Goal: Task Accomplishment & Management: Complete application form

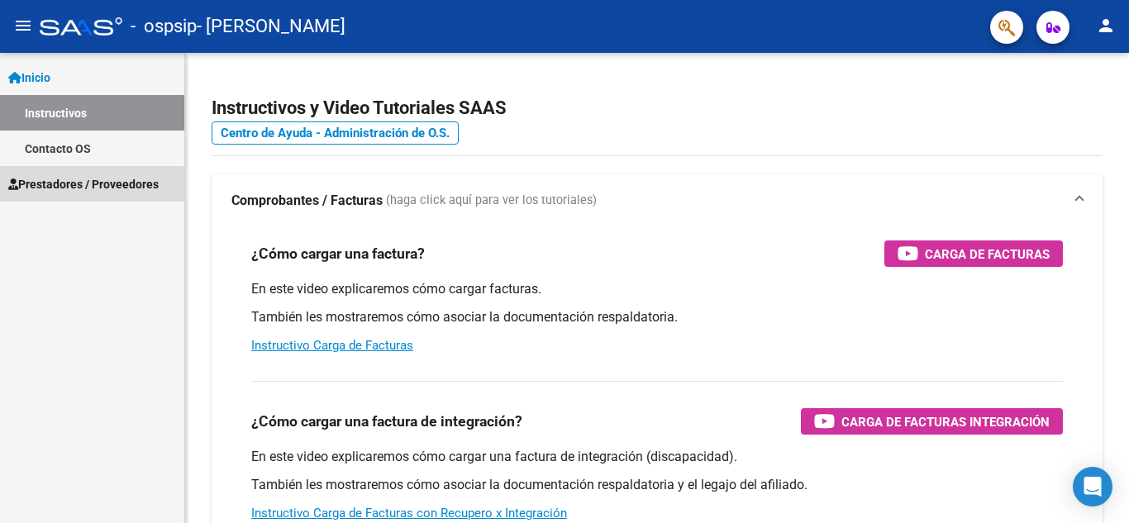
click at [71, 186] on span "Prestadores / Proveedores" at bounding box center [83, 184] width 150 height 18
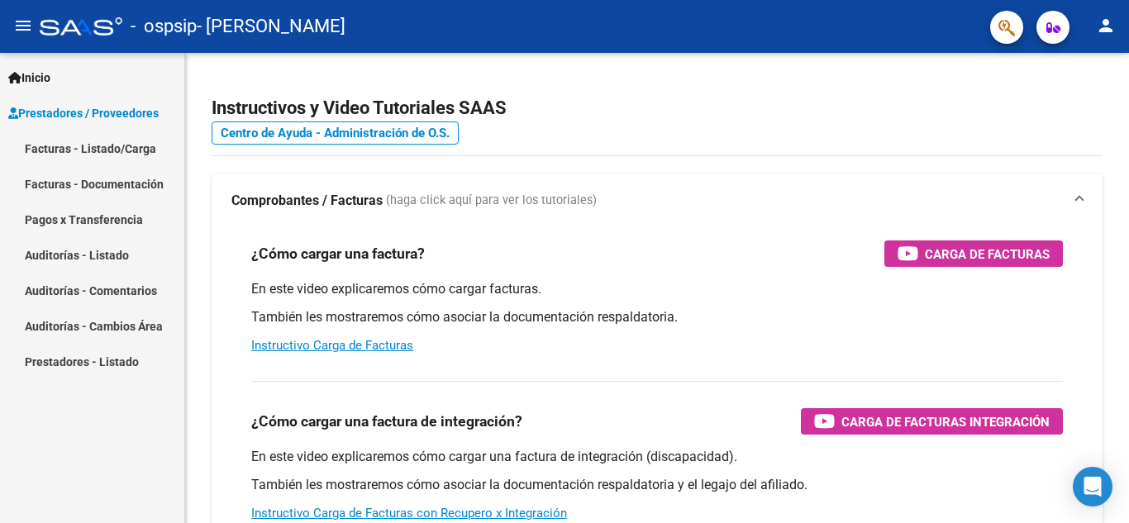
click at [109, 156] on link "Facturas - Listado/Carga" at bounding box center [92, 149] width 184 height 36
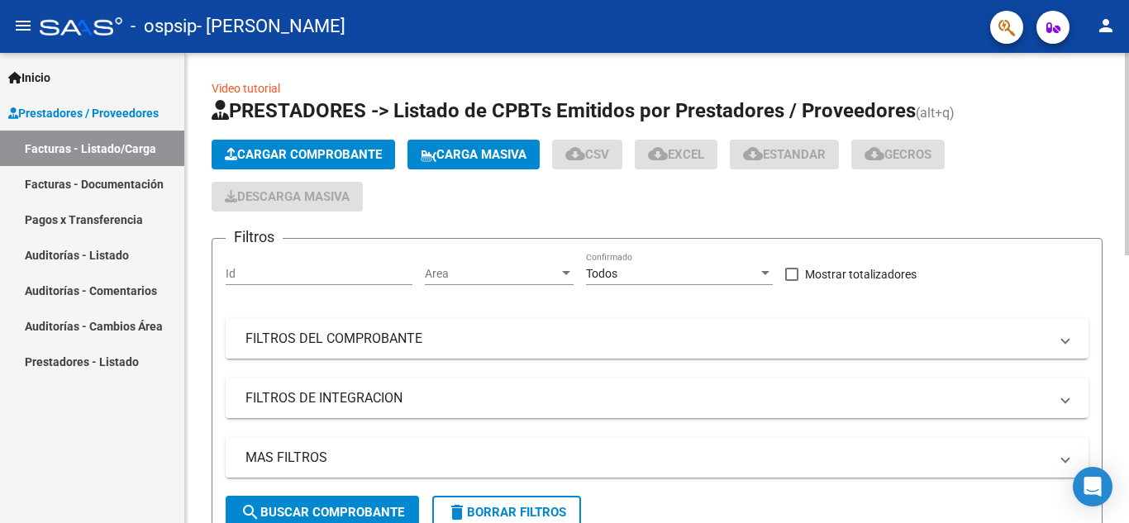
scroll to position [496, 0]
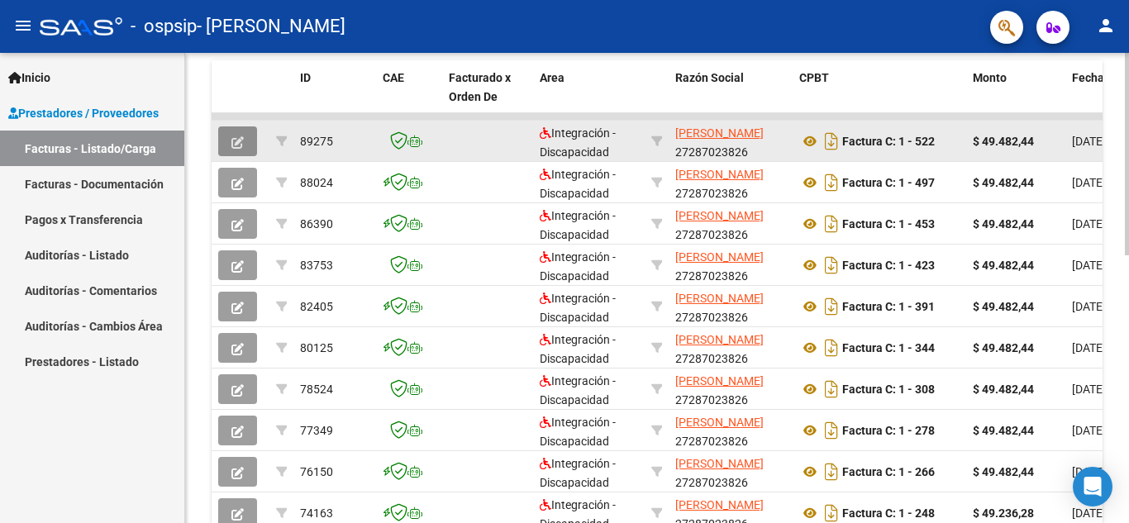
click at [230, 131] on button "button" at bounding box center [237, 142] width 39 height 30
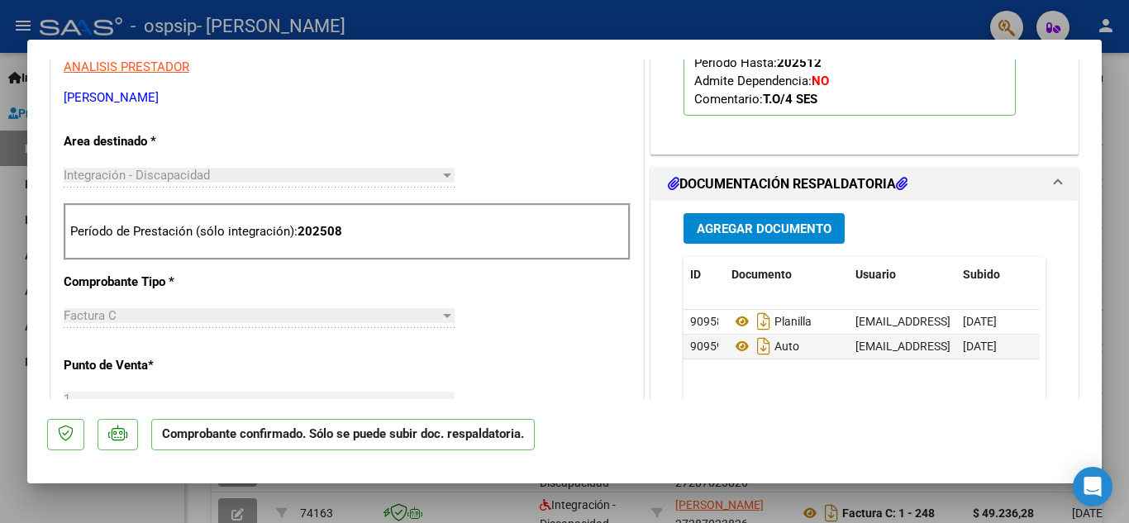
scroll to position [661, 0]
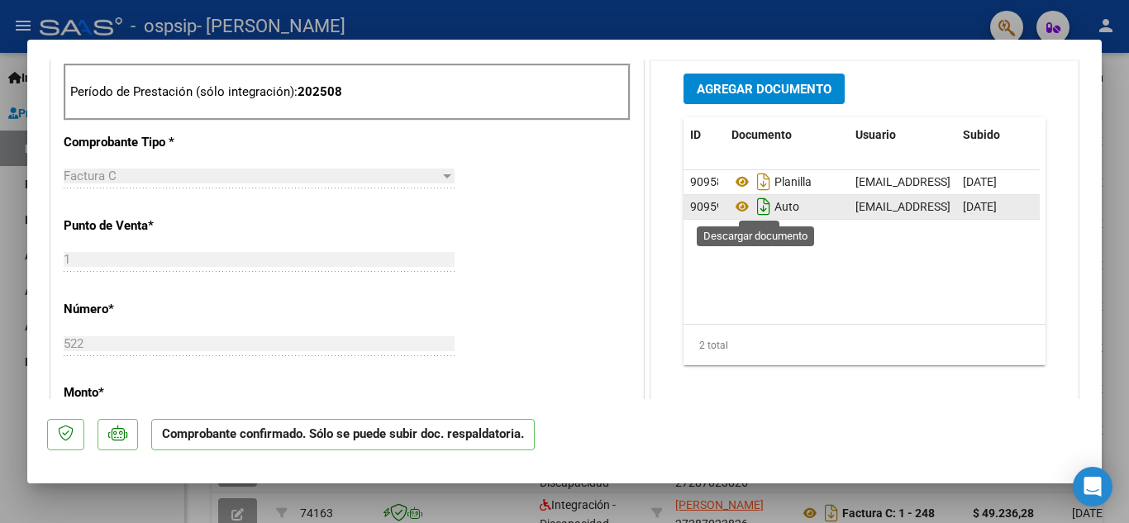
click at [757, 209] on icon "Descargar documento" at bounding box center [763, 206] width 21 height 26
click at [0, 285] on div at bounding box center [564, 261] width 1129 height 523
type input "$ 0,00"
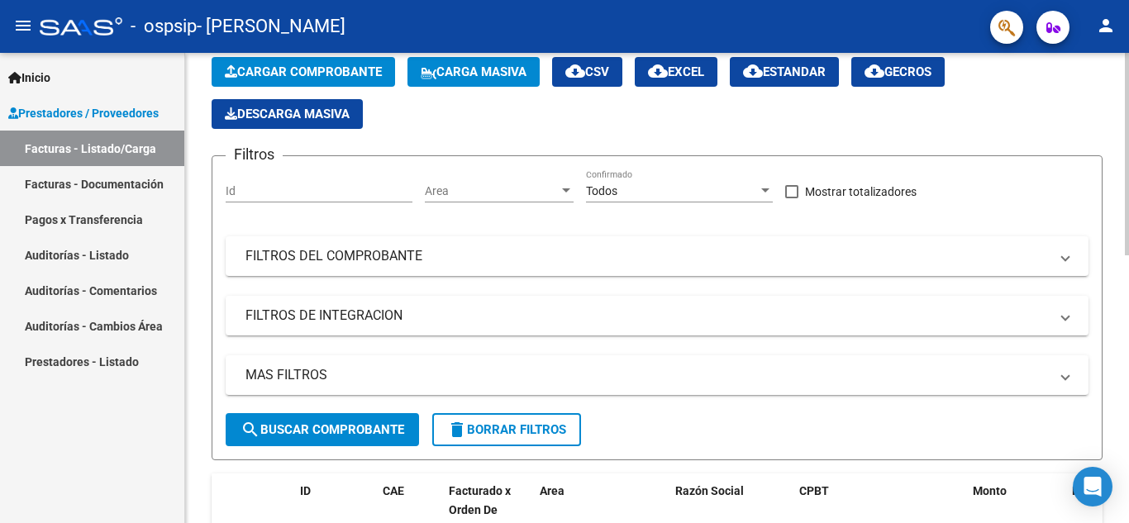
scroll to position [0, 0]
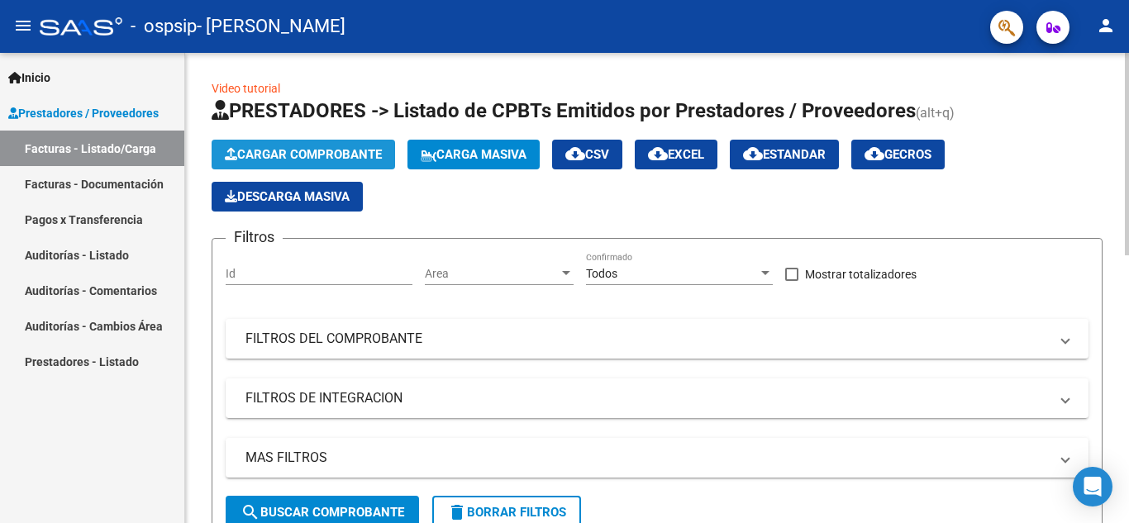
click at [284, 152] on span "Cargar Comprobante" at bounding box center [303, 154] width 157 height 15
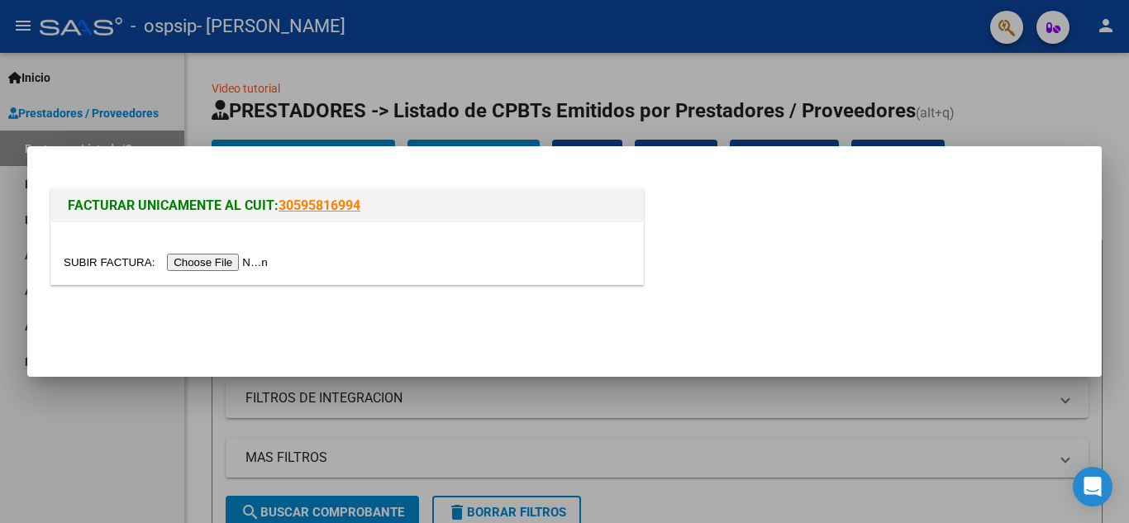
click at [241, 264] on input "file" at bounding box center [168, 262] width 209 height 17
click at [227, 261] on input "file" at bounding box center [168, 262] width 209 height 17
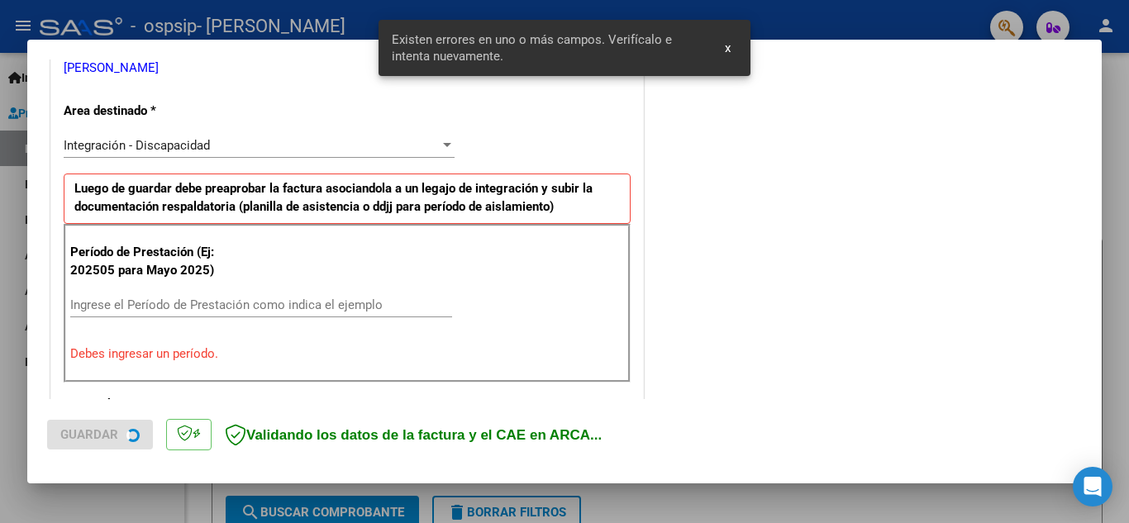
scroll to position [375, 0]
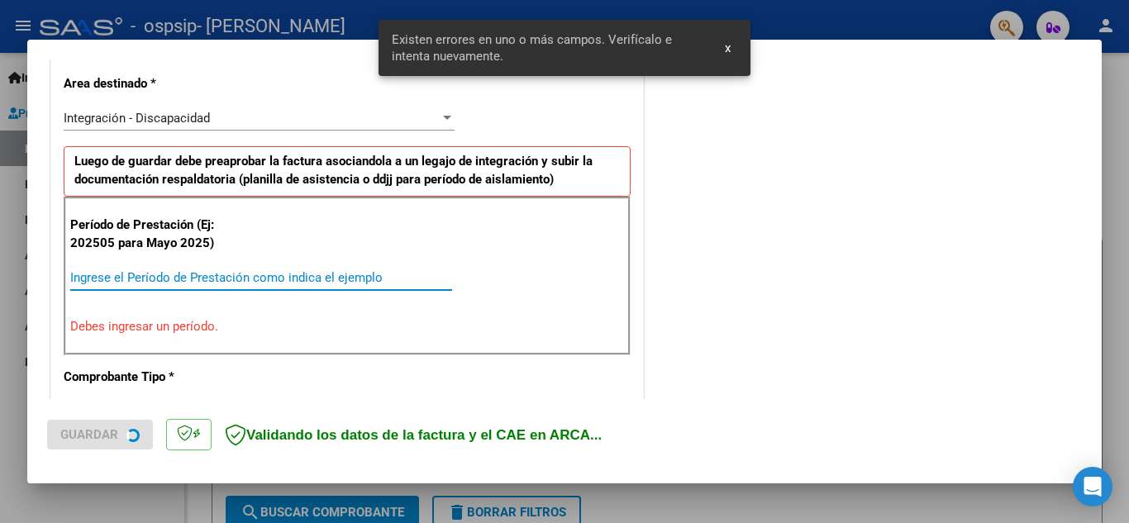
click at [248, 277] on input "Ingrese el Período de Prestación como indica el ejemplo" at bounding box center [261, 277] width 382 height 15
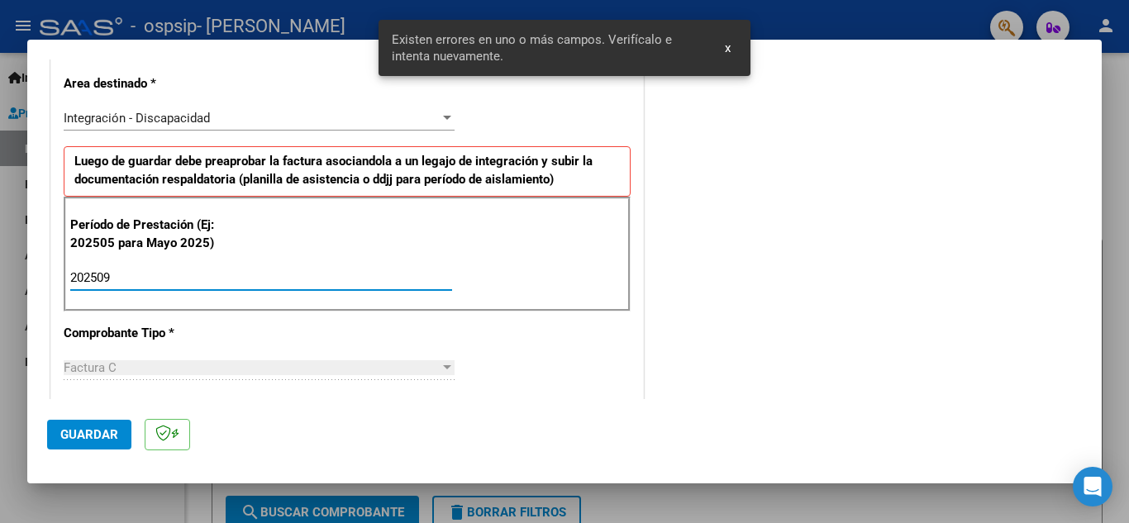
type input "202509"
click at [58, 430] on button "Guardar" at bounding box center [89, 435] width 84 height 30
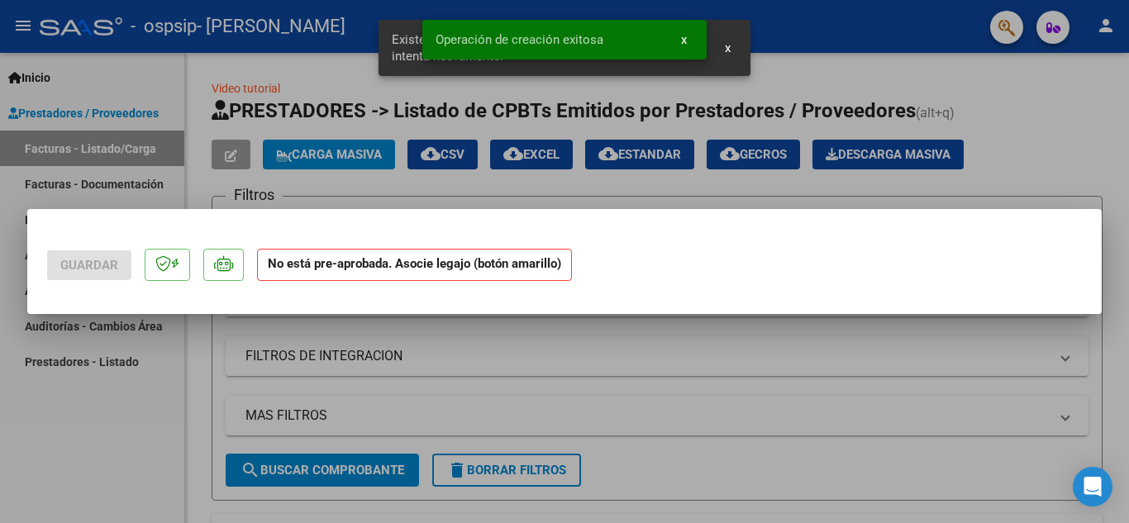
scroll to position [0, 0]
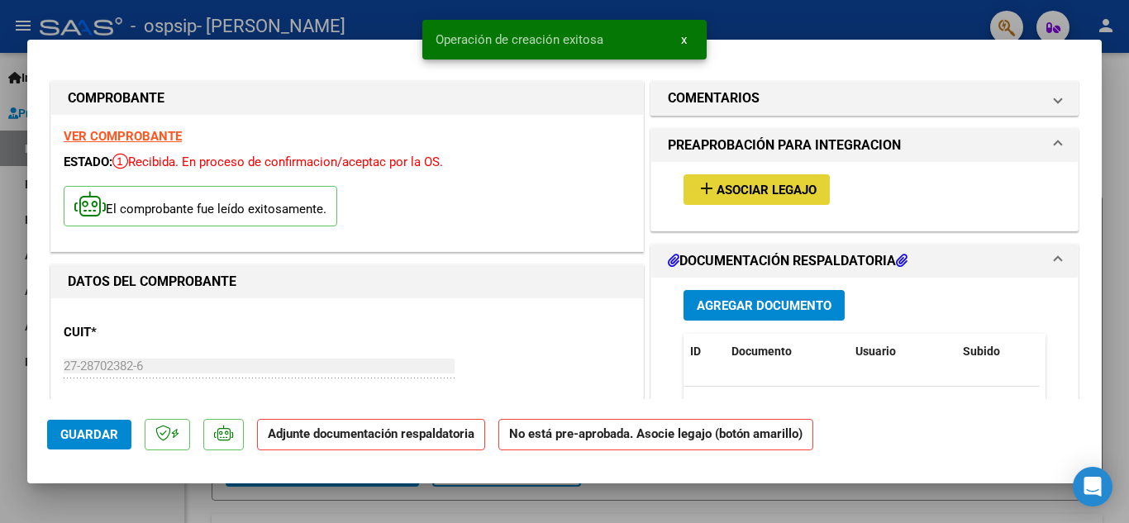
click at [740, 181] on button "add Asociar Legajo" at bounding box center [757, 189] width 146 height 31
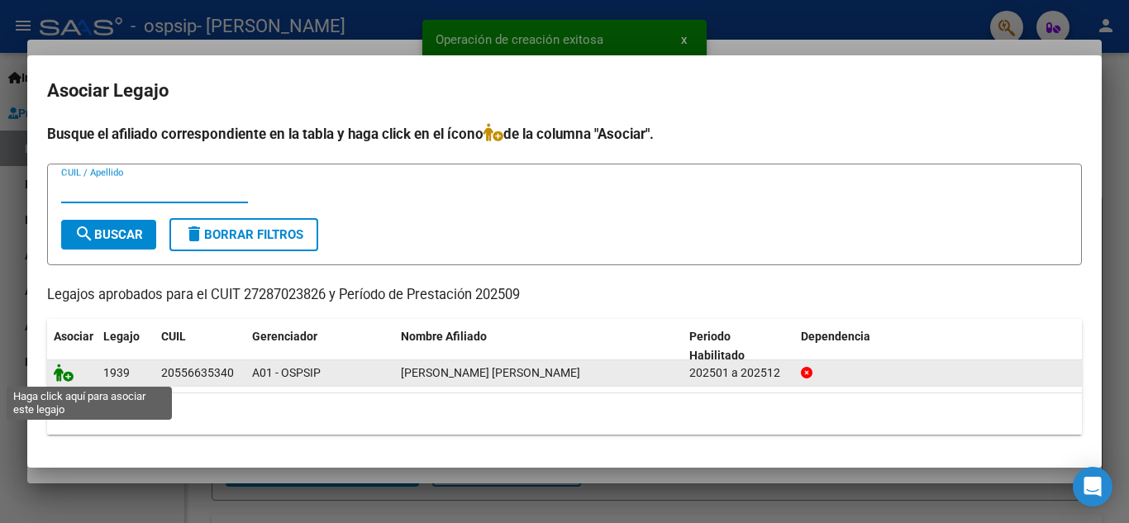
click at [61, 375] on icon at bounding box center [64, 373] width 20 height 18
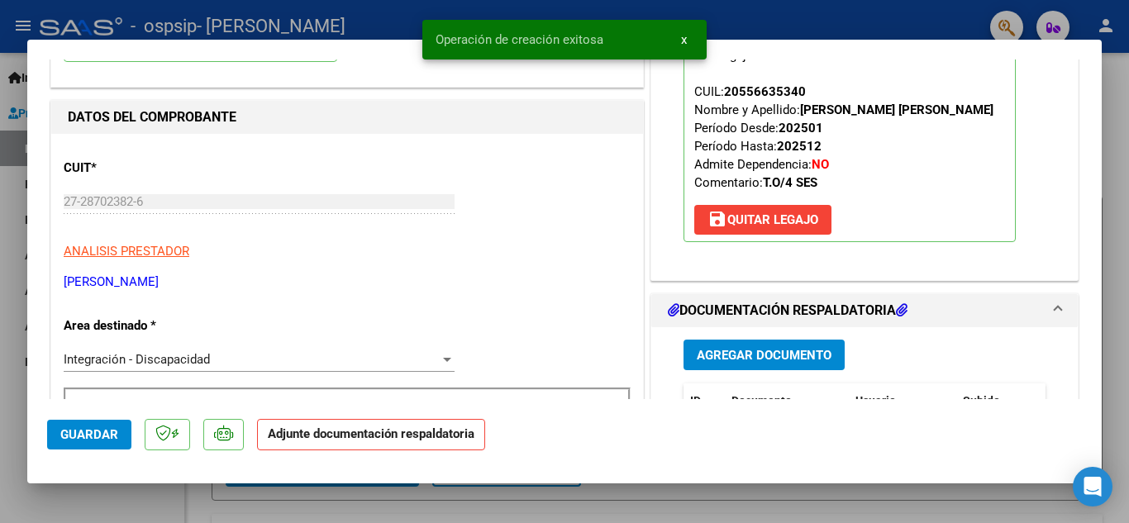
scroll to position [248, 0]
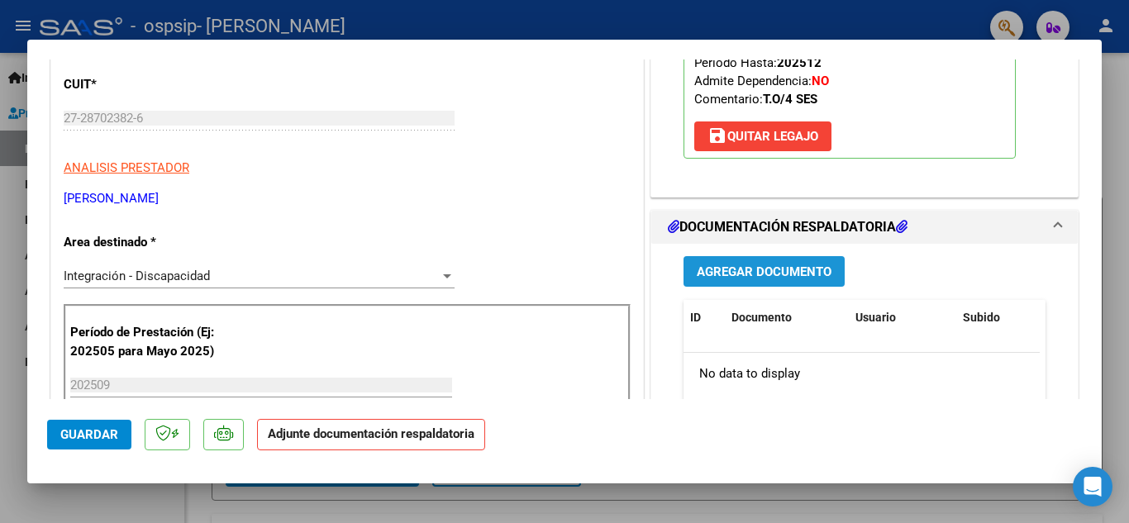
click at [797, 265] on span "Agregar Documento" at bounding box center [764, 272] width 135 height 15
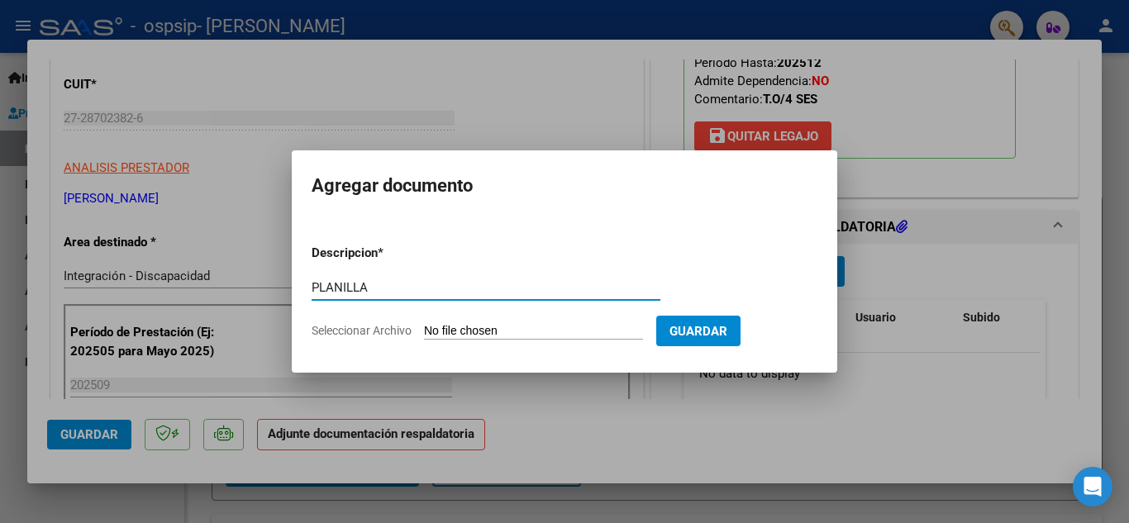
type input "PLANILLA"
click at [530, 330] on input "Seleccionar Archivo" at bounding box center [533, 332] width 219 height 16
type input "C:\fakepath\Planilla Gallardo Blanco Matias TO SEPTIEMBRE 25.jpeg"
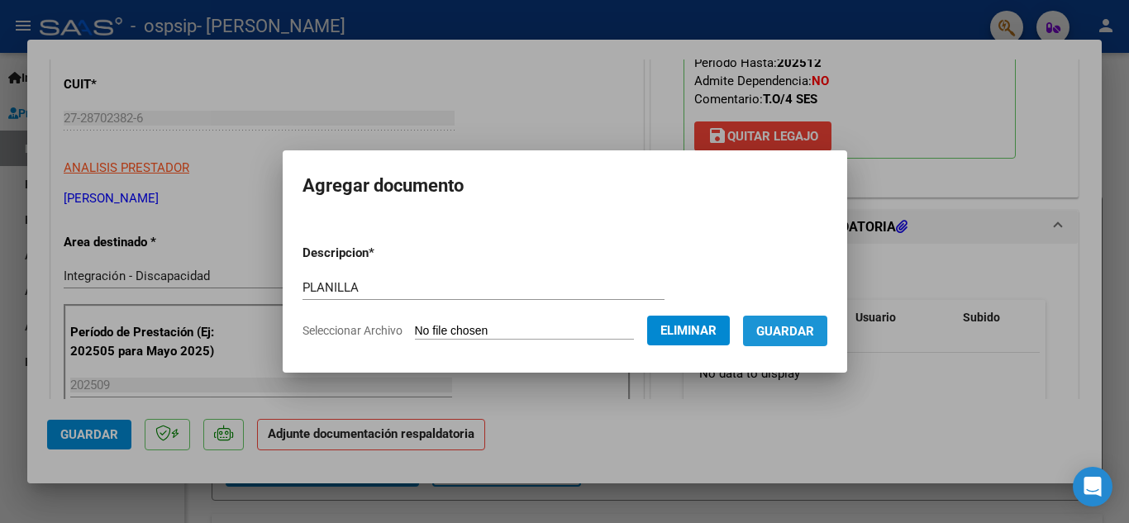
click at [808, 330] on span "Guardar" at bounding box center [786, 331] width 58 height 15
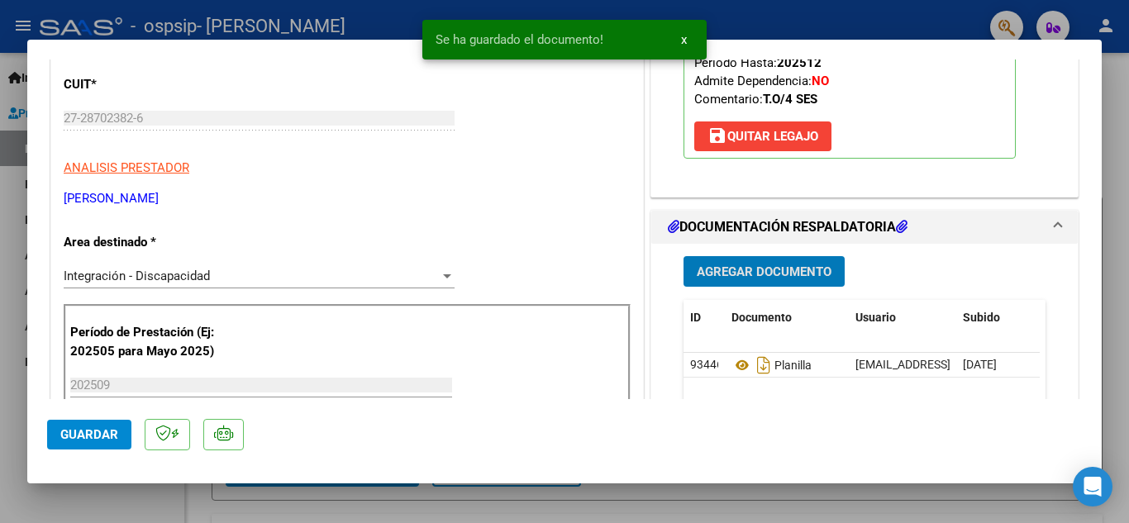
click at [781, 269] on span "Agregar Documento" at bounding box center [764, 272] width 135 height 15
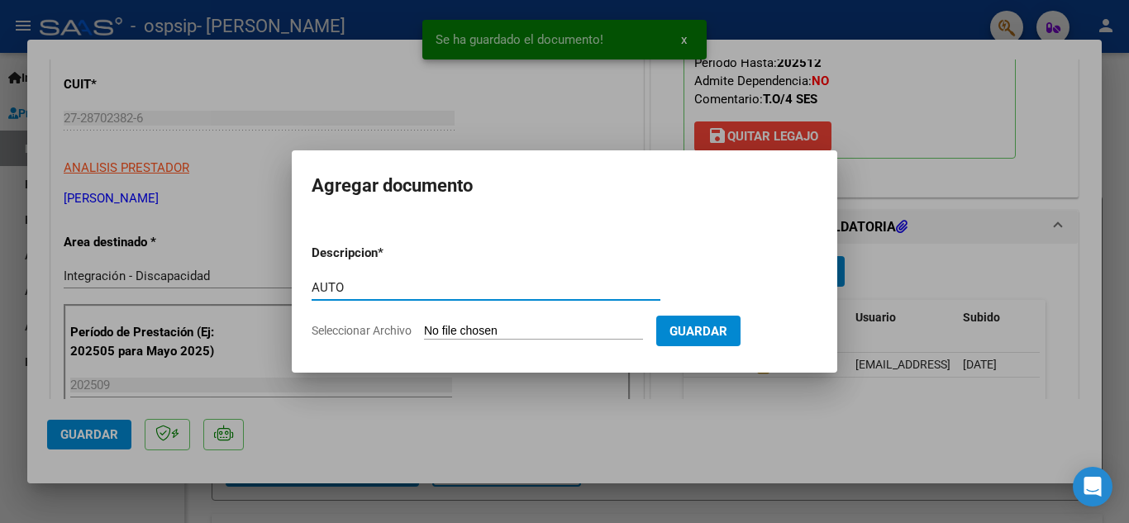
type input "AUTO"
click at [550, 325] on input "Seleccionar Archivo" at bounding box center [533, 332] width 219 height 16
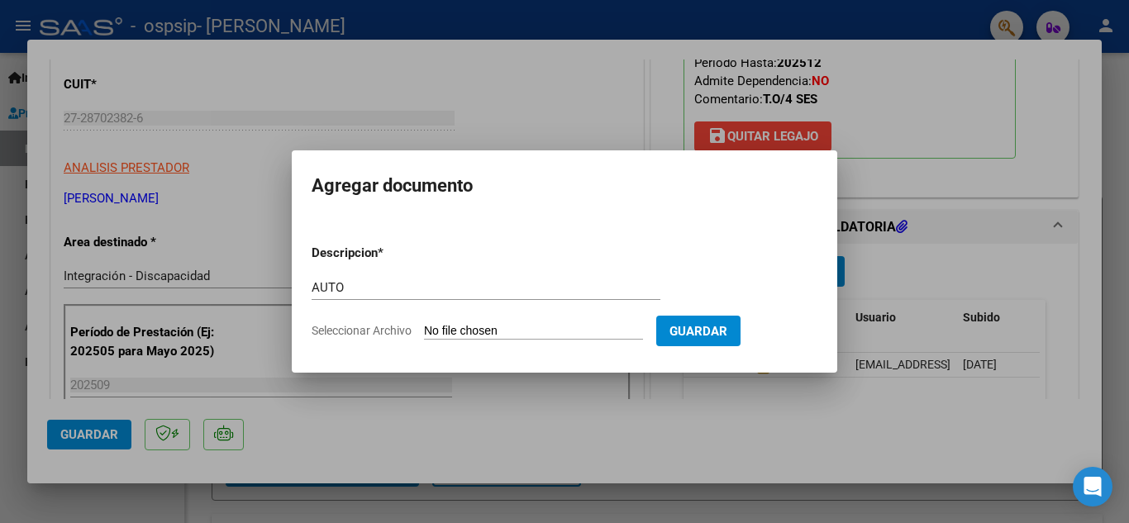
type input "C:\fakepath\27287023826-FACTURA_C-1-522-ANEXO-AUTO.pdf"
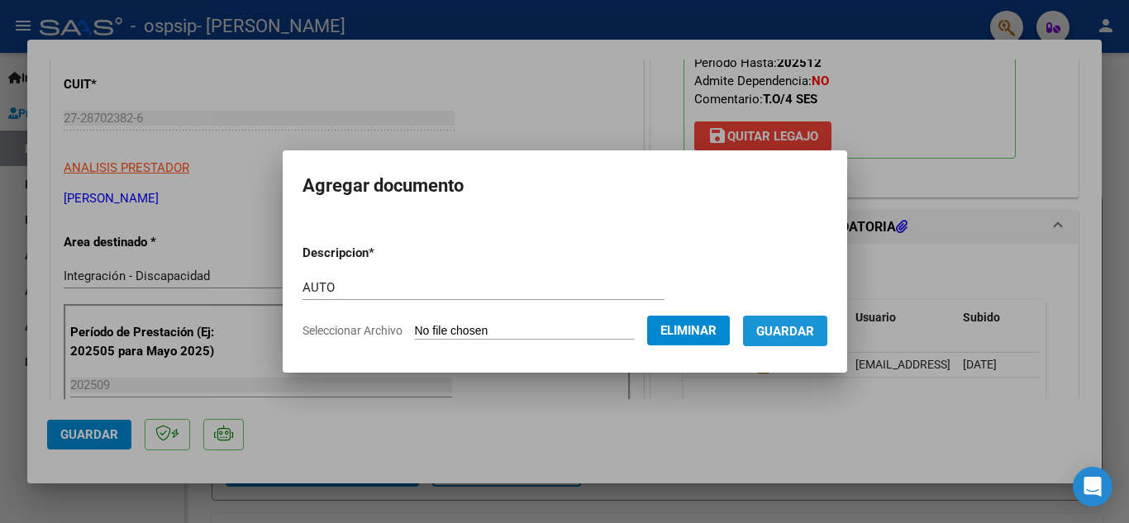
click at [814, 335] on span "Guardar" at bounding box center [786, 331] width 58 height 15
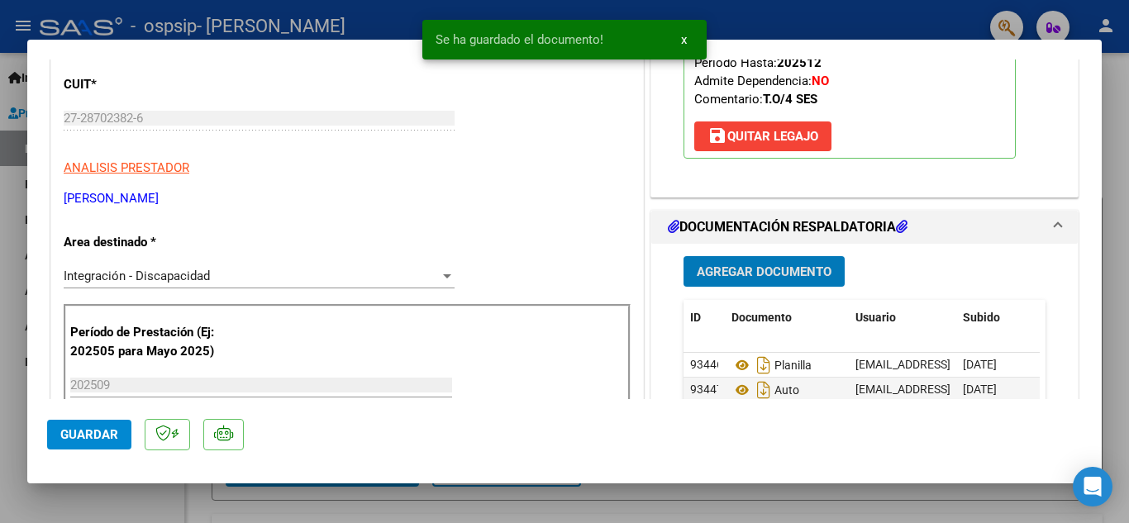
click at [103, 430] on span "Guardar" at bounding box center [89, 434] width 58 height 15
click at [19, 391] on div at bounding box center [564, 261] width 1129 height 523
type input "$ 0,00"
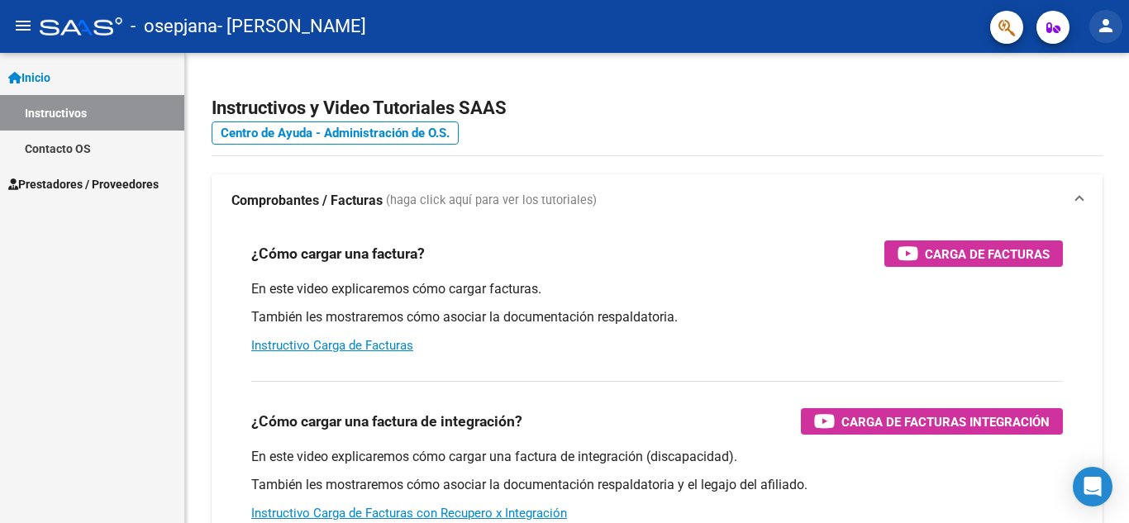
click at [1105, 22] on mat-icon "person" at bounding box center [1106, 26] width 20 height 20
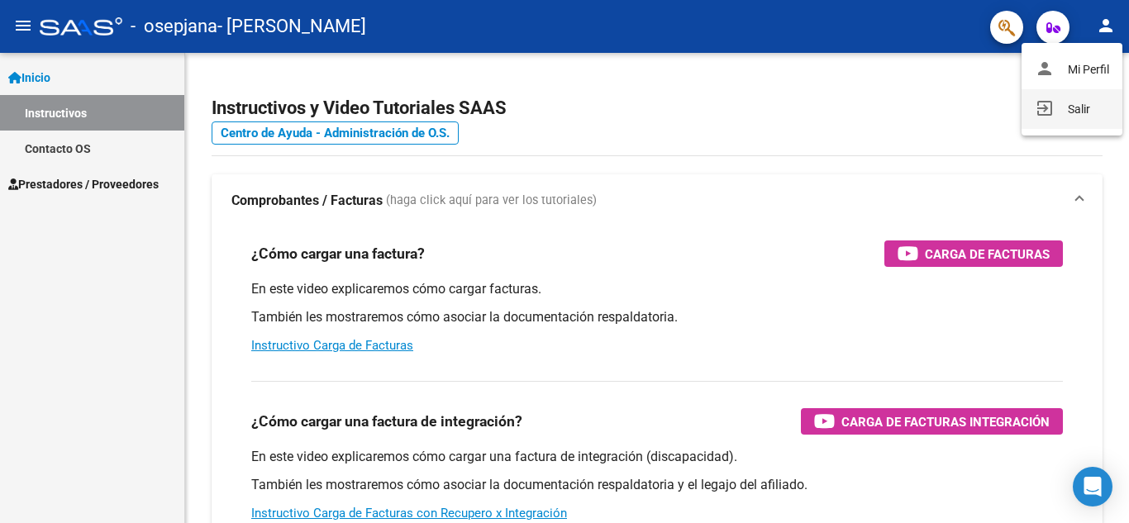
click at [1026, 107] on button "exit_to_app Salir" at bounding box center [1072, 109] width 101 height 40
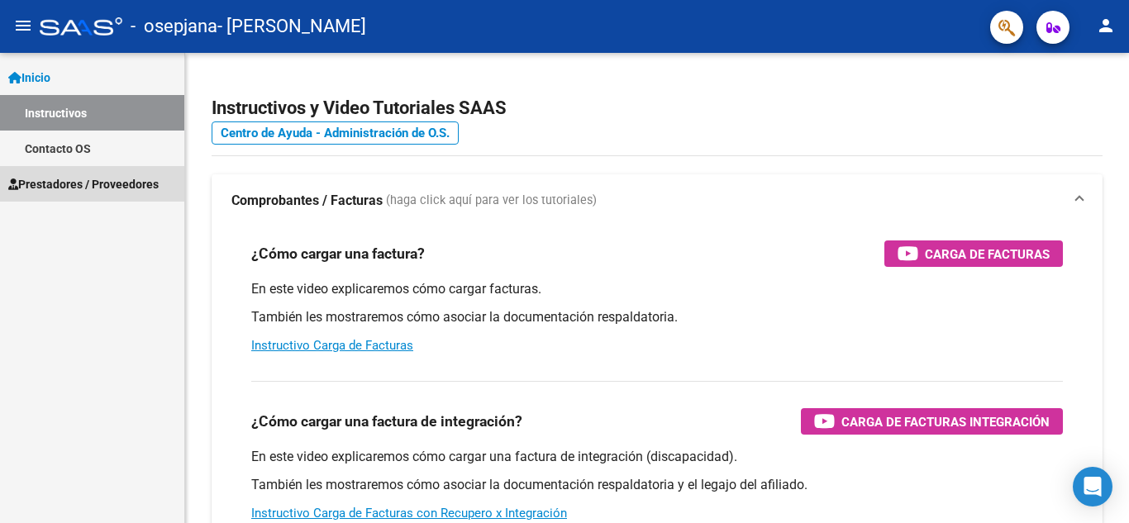
click at [106, 179] on span "Prestadores / Proveedores" at bounding box center [83, 184] width 150 height 18
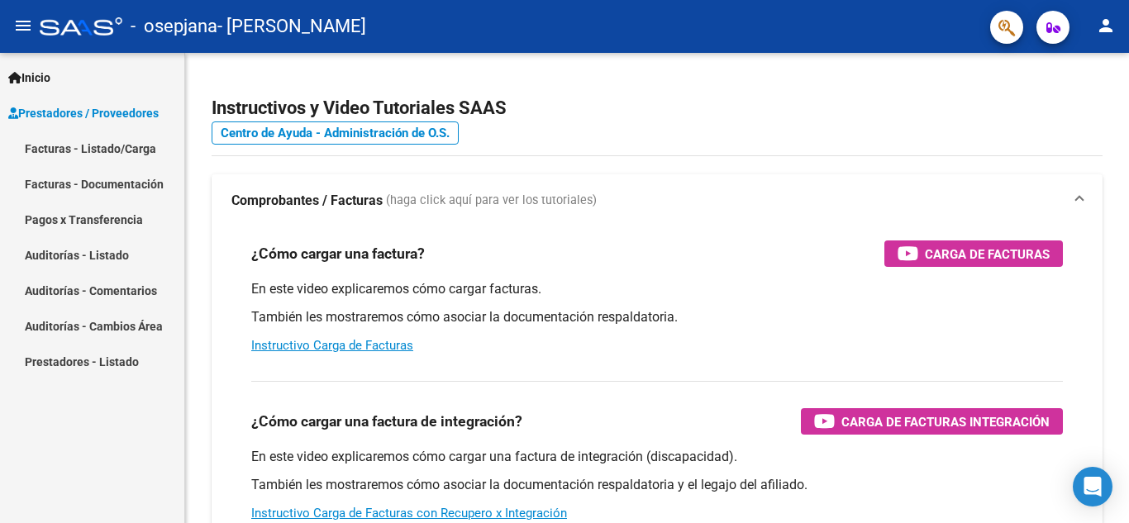
click at [123, 153] on link "Facturas - Listado/Carga" at bounding box center [92, 149] width 184 height 36
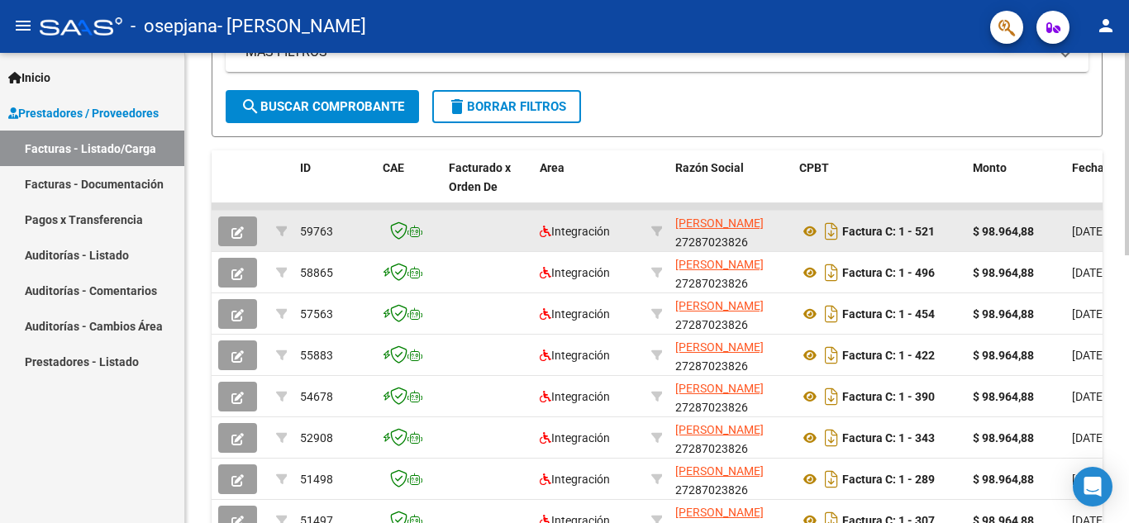
scroll to position [413, 0]
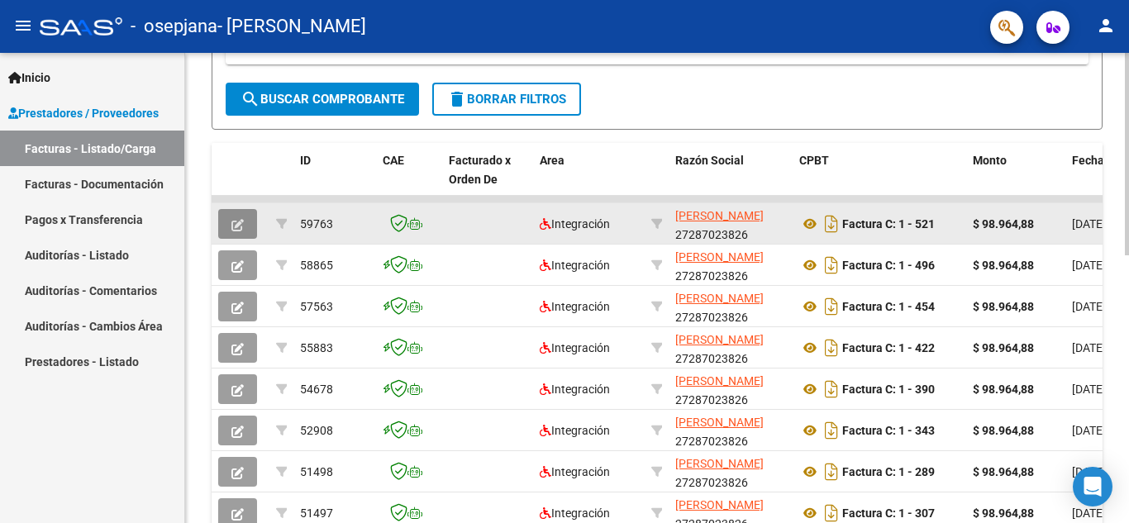
click at [242, 217] on span "button" at bounding box center [238, 224] width 12 height 15
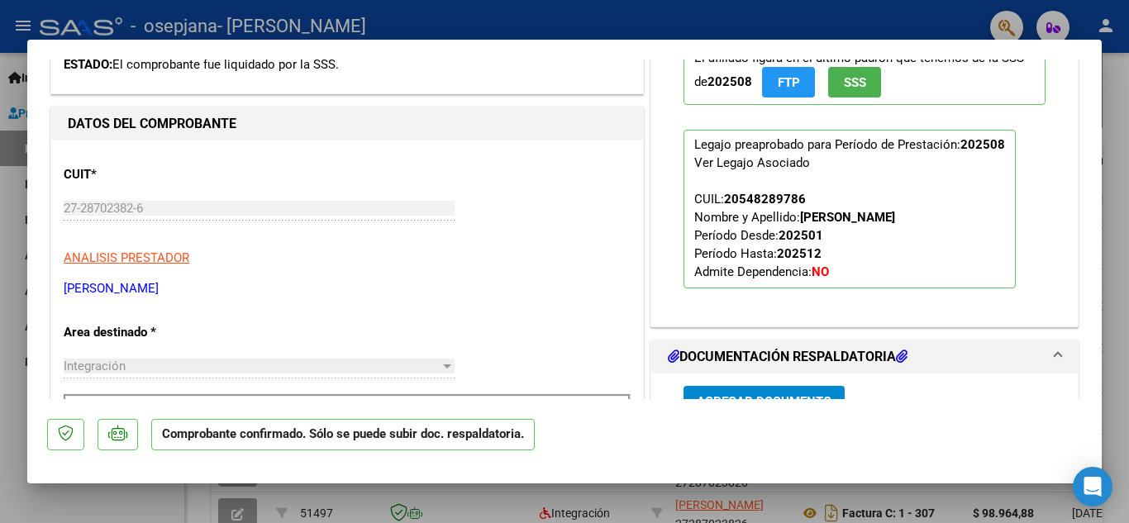
scroll to position [579, 0]
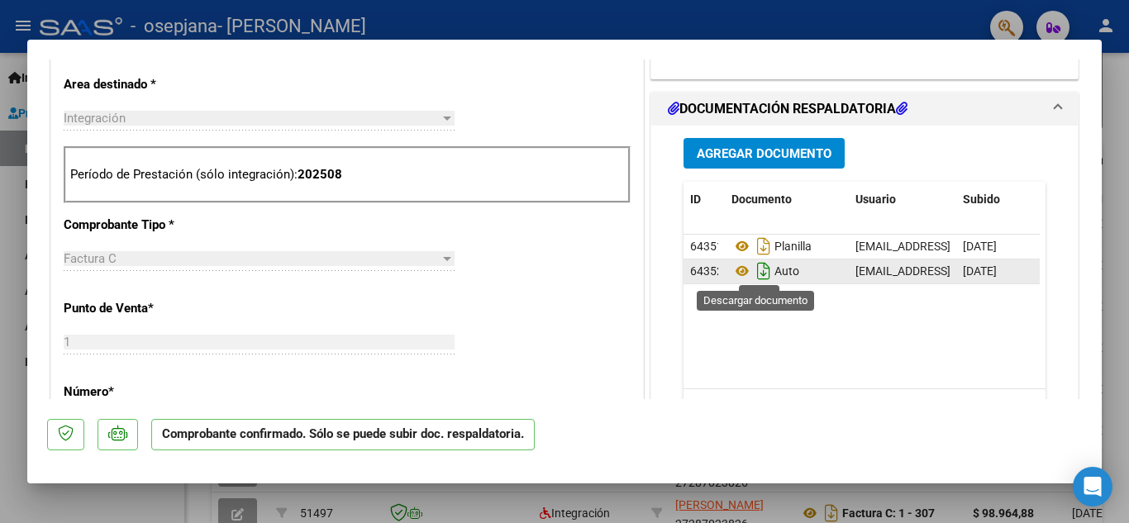
click at [757, 269] on icon "Descargar documento" at bounding box center [763, 271] width 21 height 26
click at [0, 320] on div at bounding box center [564, 261] width 1129 height 523
type input "$ 0,00"
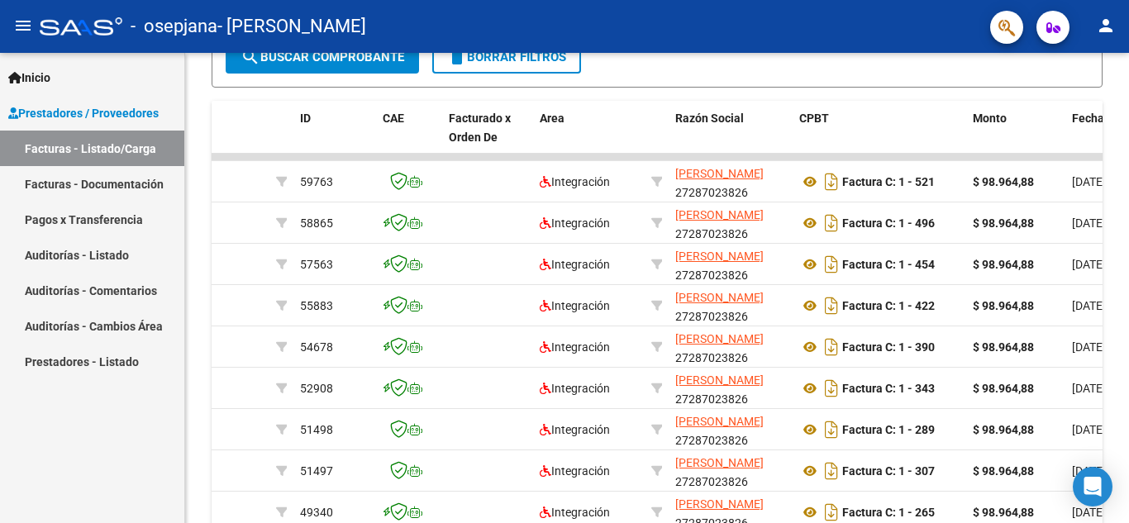
scroll to position [413, 0]
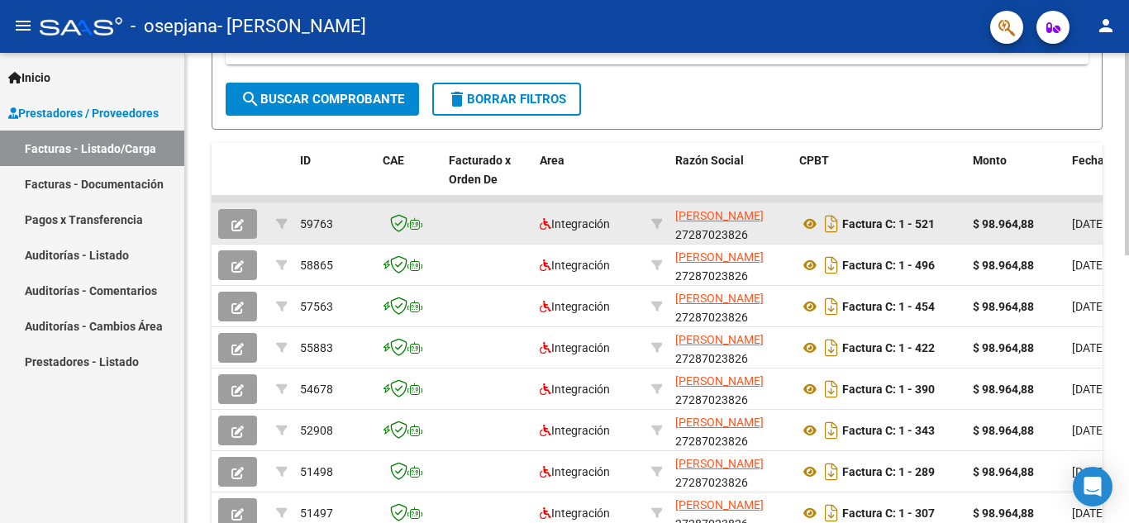
click at [243, 220] on icon "button" at bounding box center [238, 225] width 12 height 12
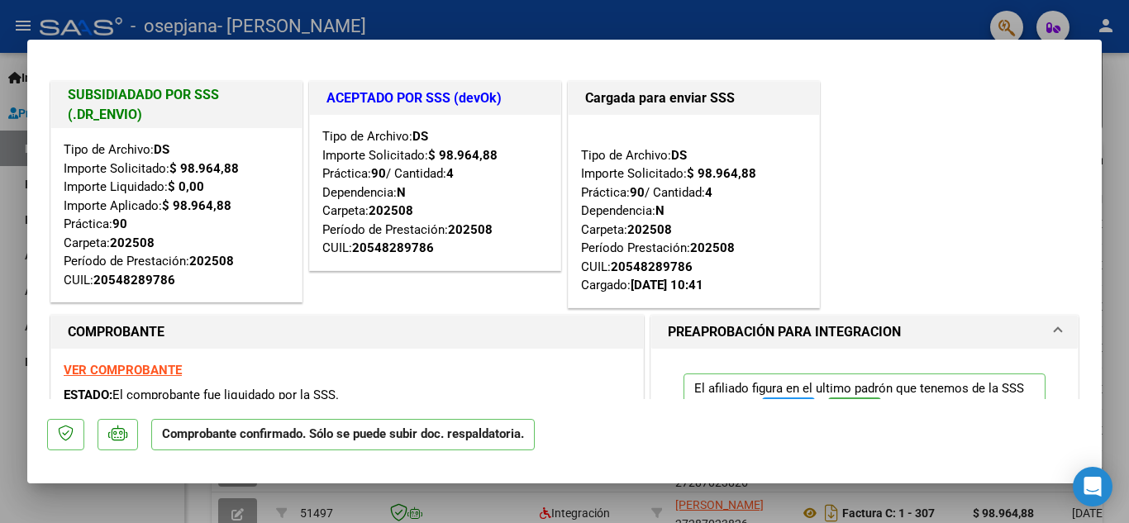
click at [15, 343] on div at bounding box center [564, 261] width 1129 height 523
type input "$ 0,00"
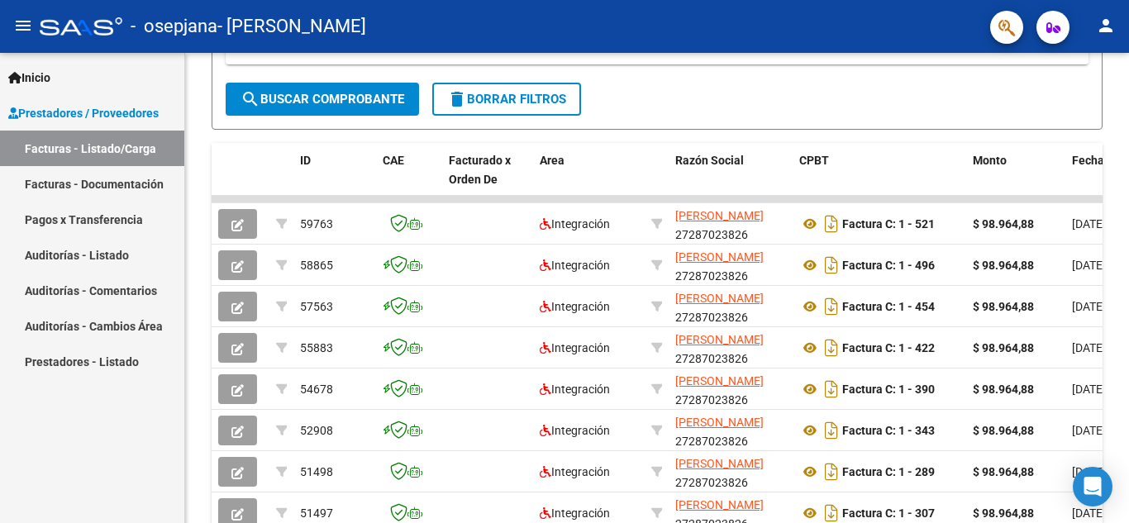
click at [132, 382] on div "Inicio Instructivos Contacto OS Prestadores / Proveedores Facturas - Listado/Ca…" at bounding box center [92, 288] width 184 height 470
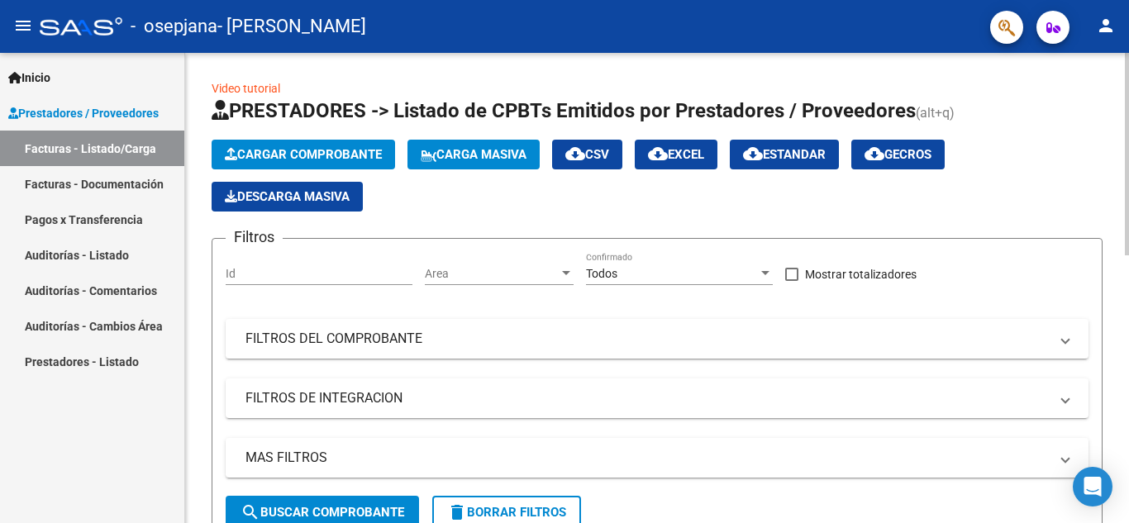
click at [256, 148] on span "Cargar Comprobante" at bounding box center [303, 154] width 157 height 15
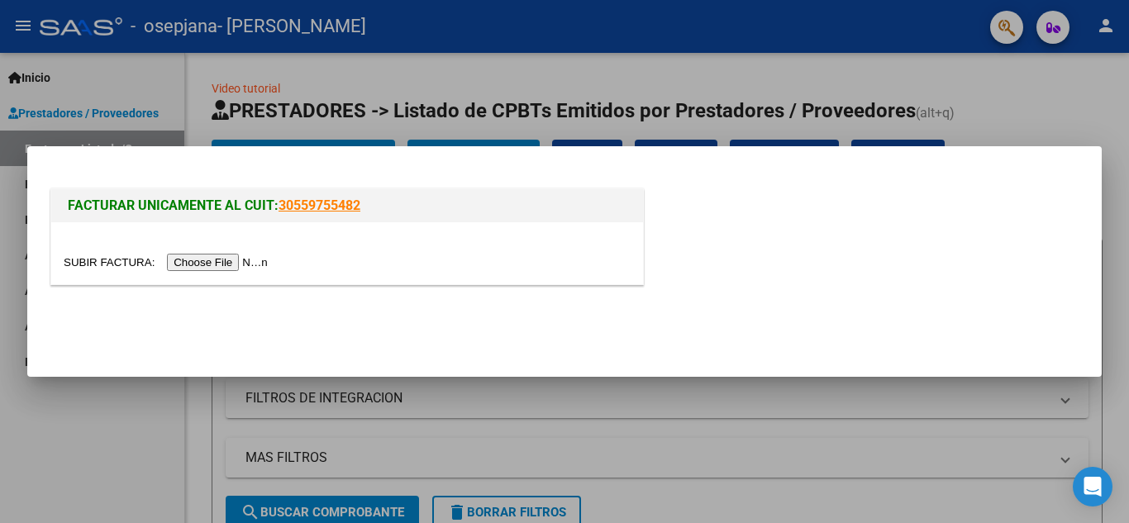
click at [260, 257] on input "file" at bounding box center [168, 262] width 209 height 17
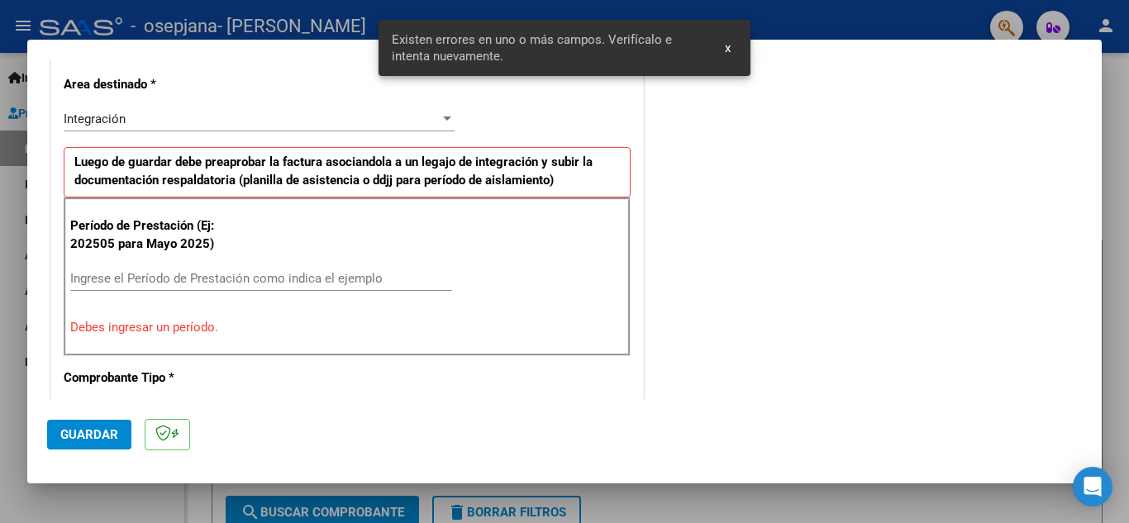
scroll to position [375, 0]
click at [331, 270] on input "Ingrese el Período de Prestación como indica el ejemplo" at bounding box center [261, 277] width 382 height 15
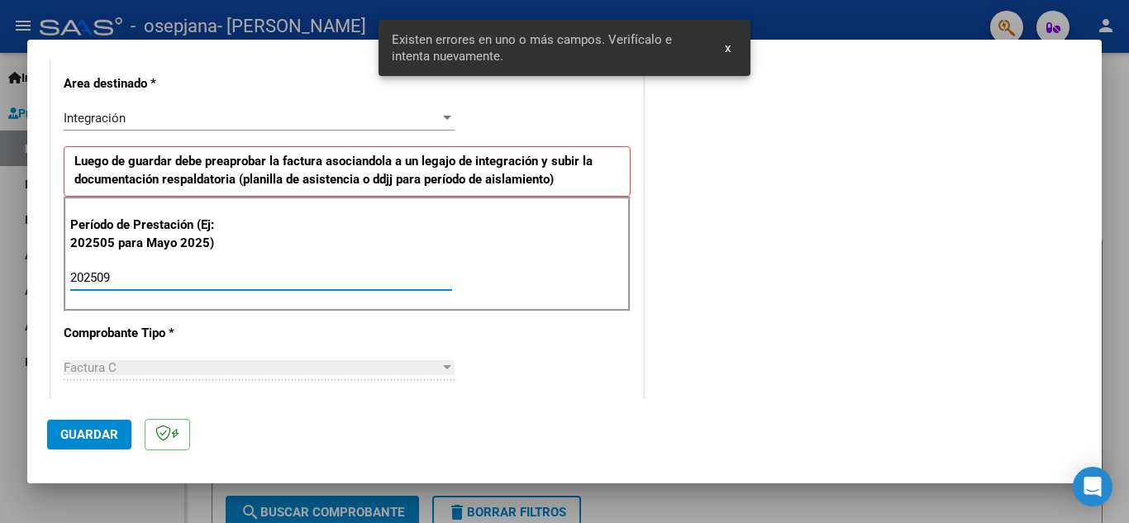
type input "202509"
click at [76, 437] on span "Guardar" at bounding box center [89, 434] width 58 height 15
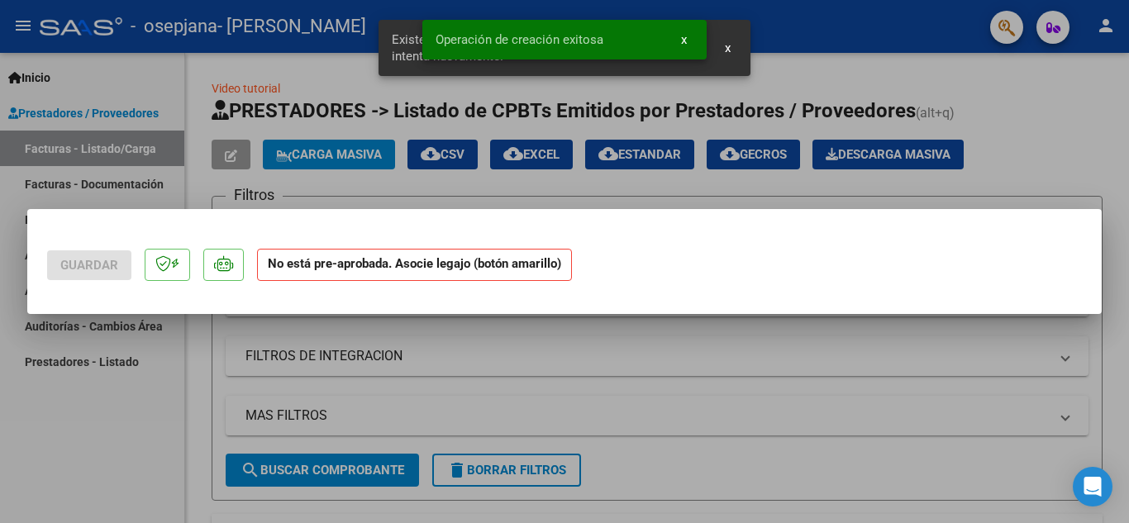
scroll to position [0, 0]
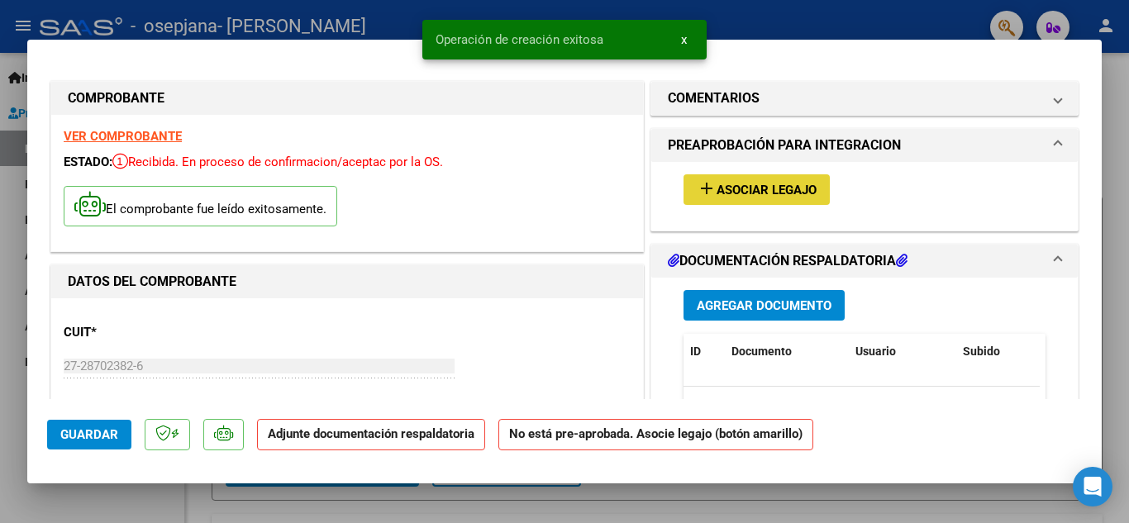
click at [729, 182] on span "add Asociar Legajo" at bounding box center [757, 189] width 120 height 15
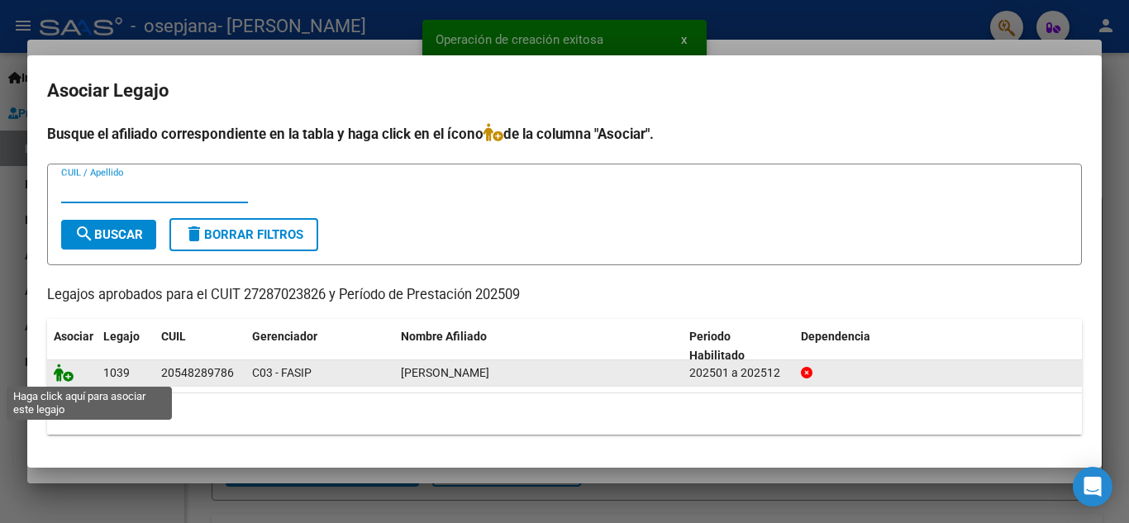
click at [57, 375] on icon at bounding box center [64, 373] width 20 height 18
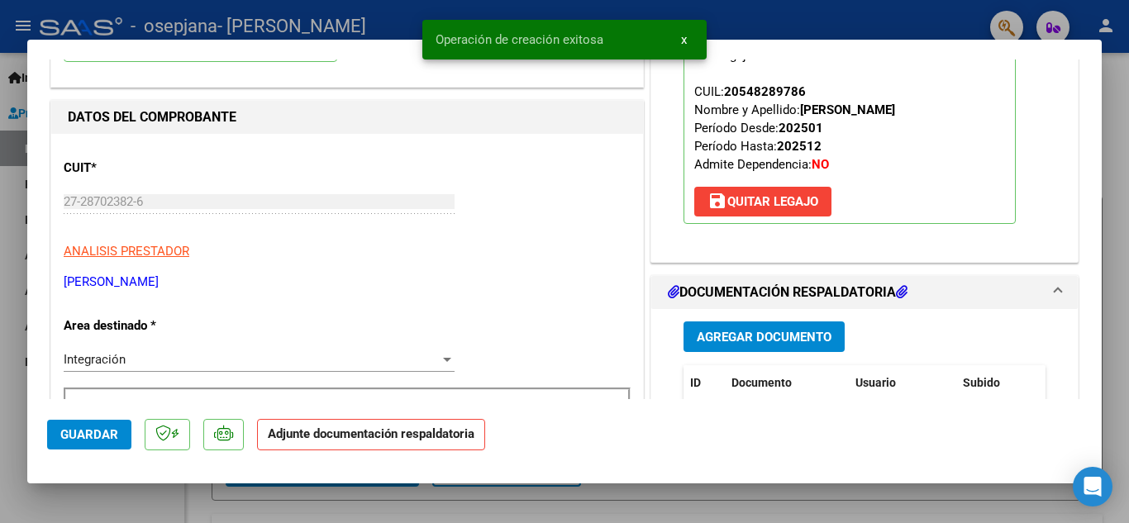
scroll to position [165, 0]
click at [724, 335] on span "Agregar Documento" at bounding box center [764, 336] width 135 height 15
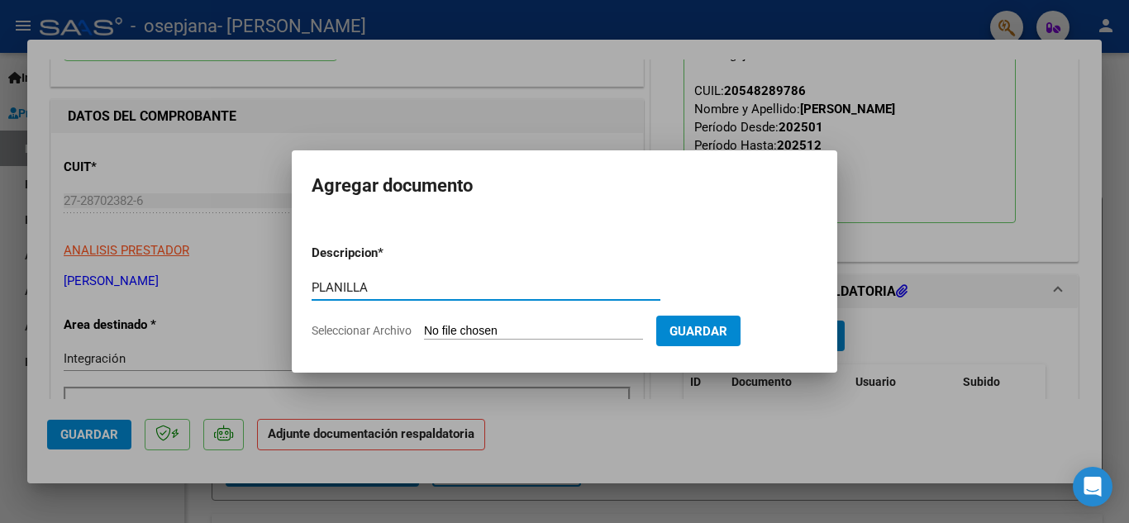
type input "PLANILLA"
click at [521, 331] on input "Seleccionar Archivo" at bounding box center [533, 332] width 219 height 16
type input "C:\fakepath\Planilla [PERSON_NAME] TO [DATE].jpeg"
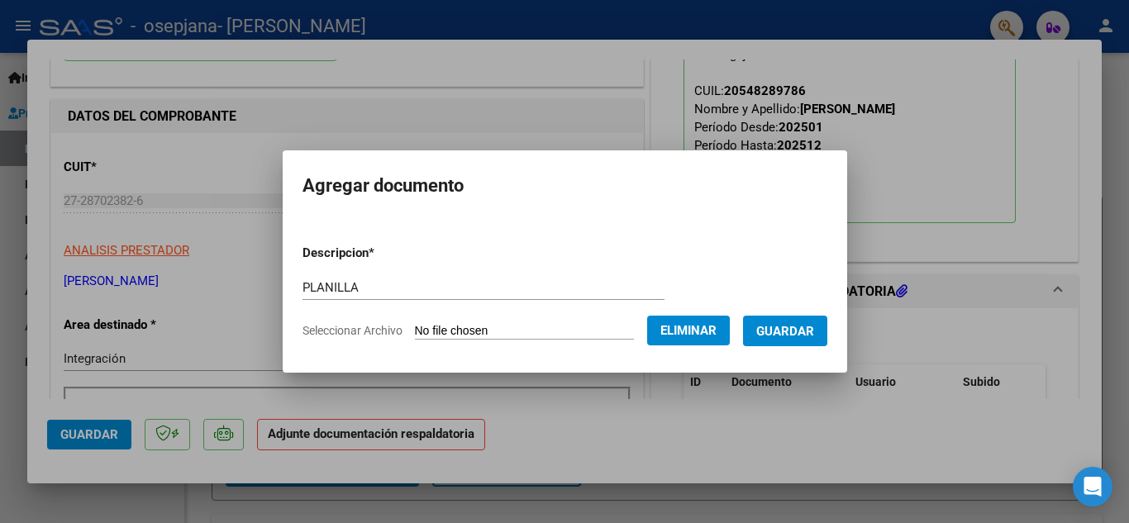
click at [814, 331] on span "Guardar" at bounding box center [786, 331] width 58 height 15
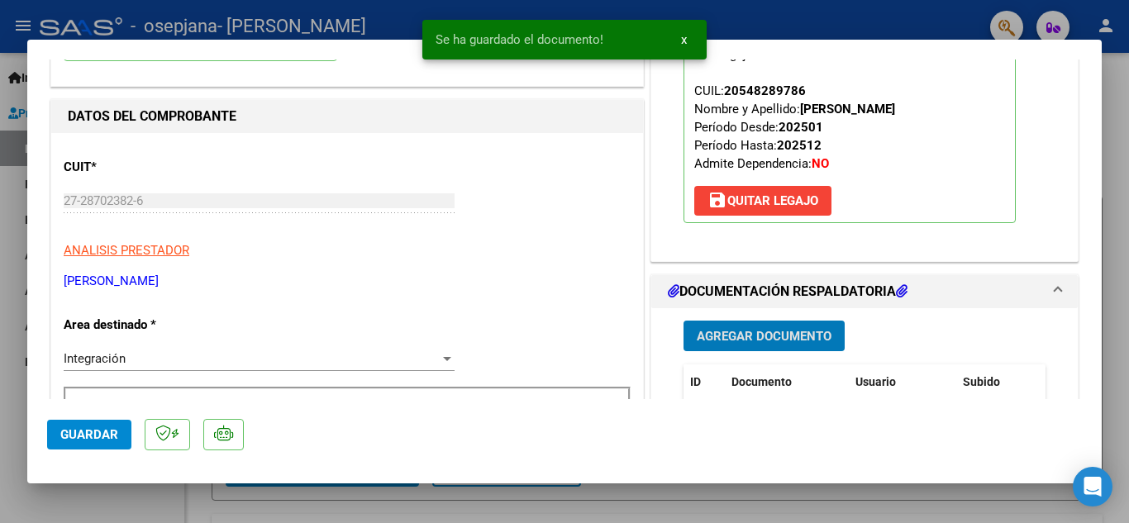
click at [761, 325] on button "Agregar Documento" at bounding box center [764, 336] width 161 height 31
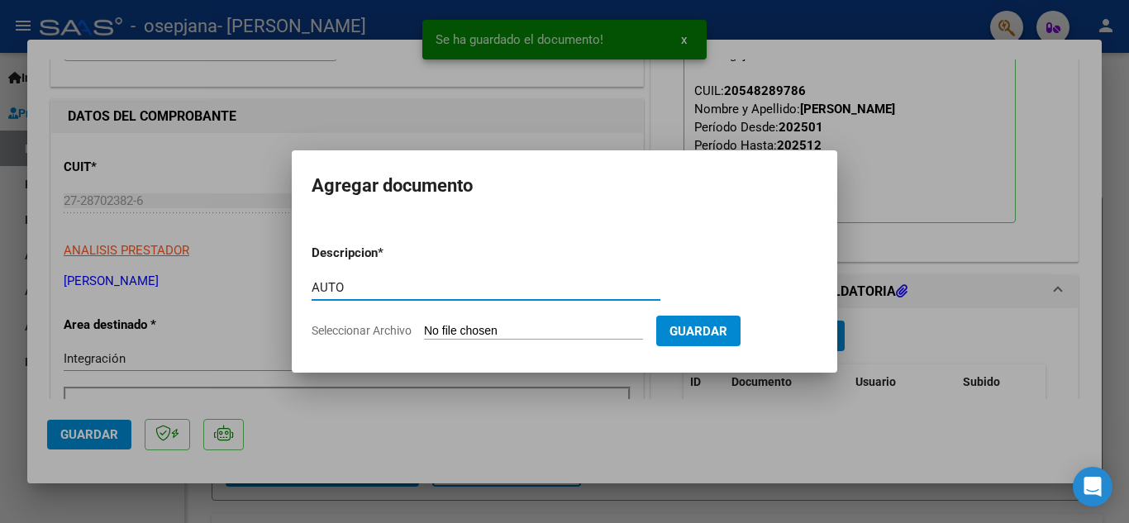
type input "AUTO"
click at [532, 326] on input "Seleccionar Archivo" at bounding box center [533, 332] width 219 height 16
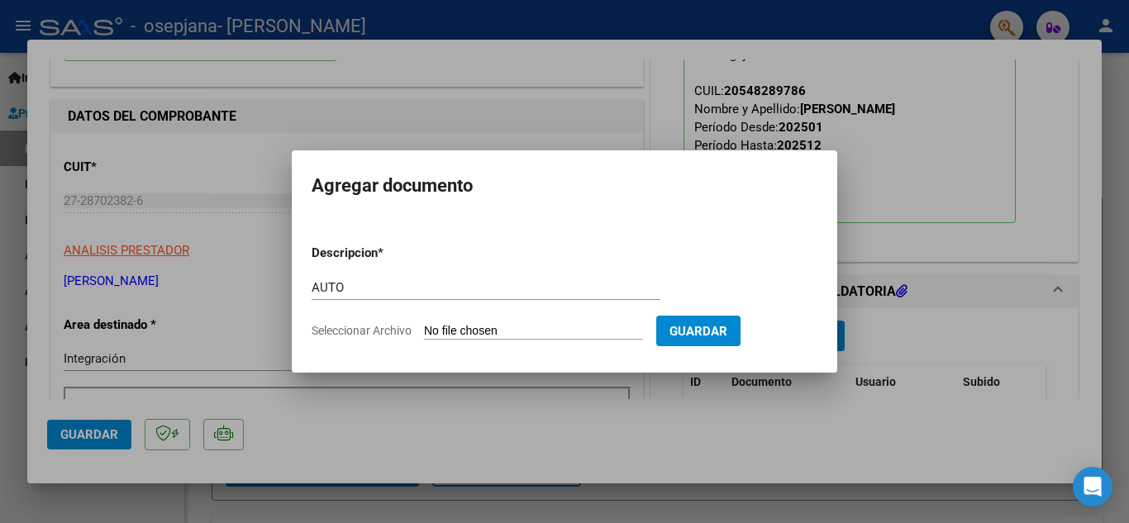
type input "C:\fakepath\27287023826-FACTURA_C-1-521-ANEXO-AUTO.png"
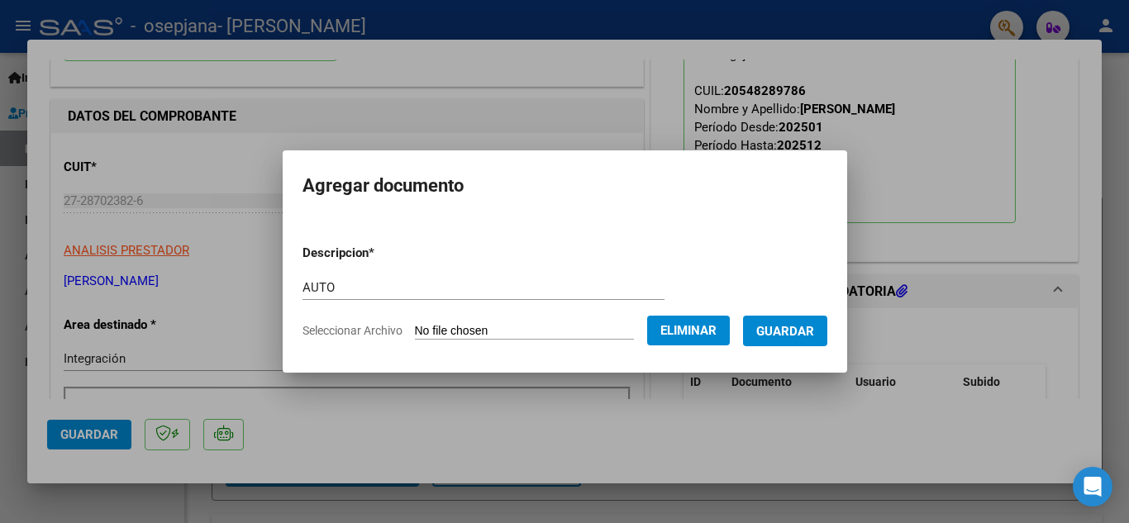
click at [810, 325] on span "Guardar" at bounding box center [786, 331] width 58 height 15
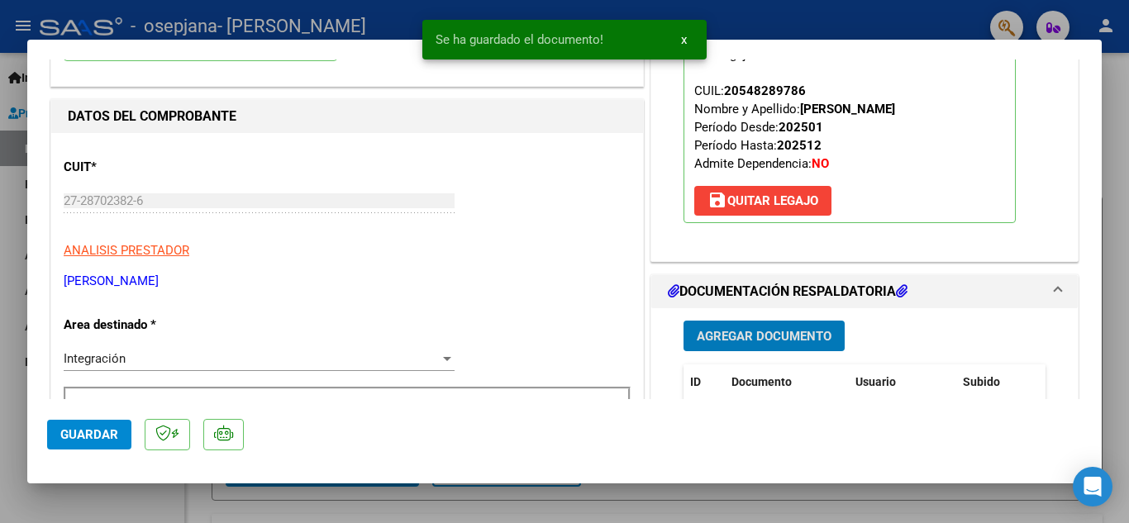
click at [89, 443] on button "Guardar" at bounding box center [89, 435] width 84 height 30
click at [0, 375] on div at bounding box center [564, 261] width 1129 height 523
type input "$ 0,00"
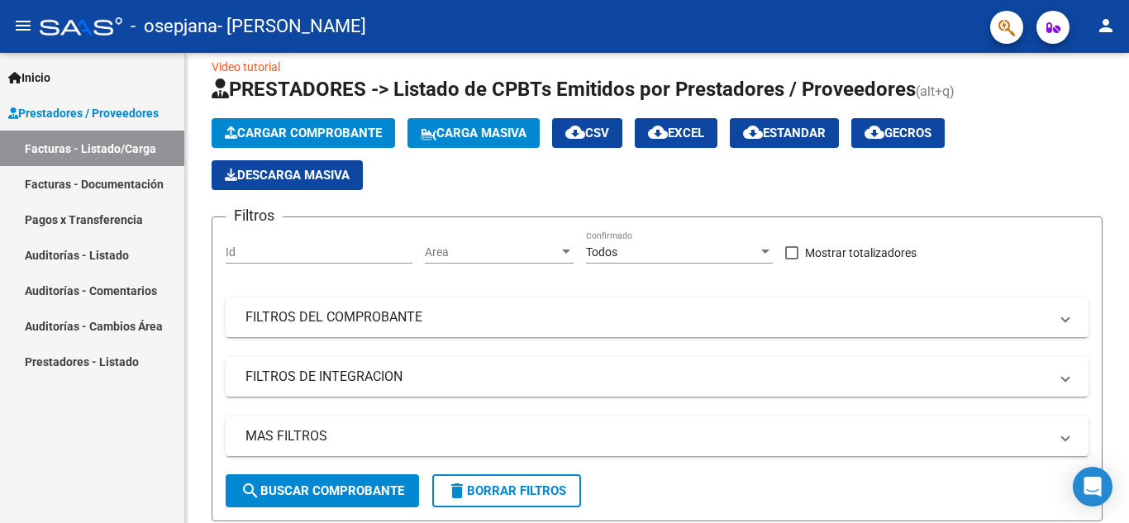
scroll to position [0, 0]
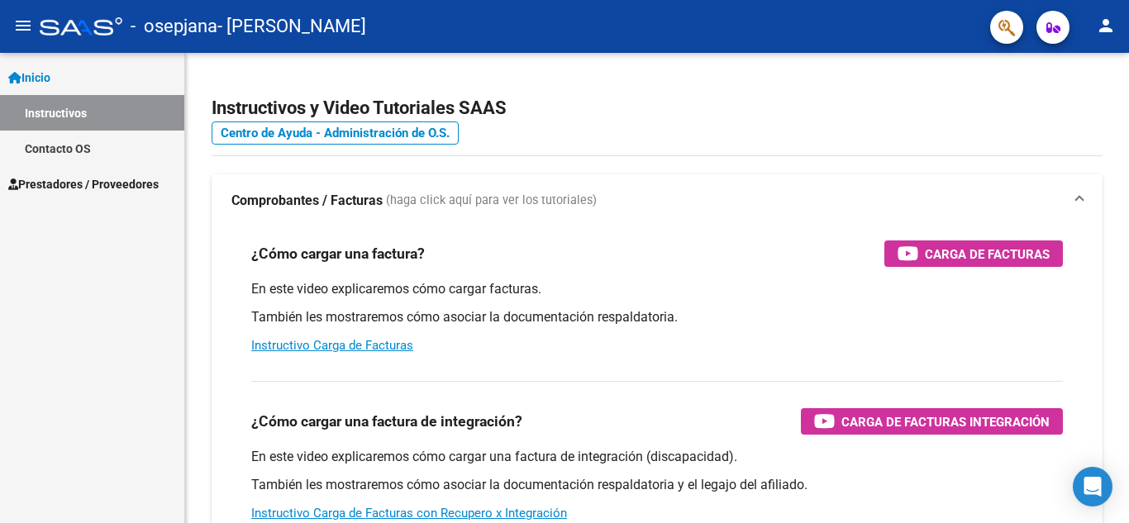
click at [91, 180] on span "Prestadores / Proveedores" at bounding box center [83, 184] width 150 height 18
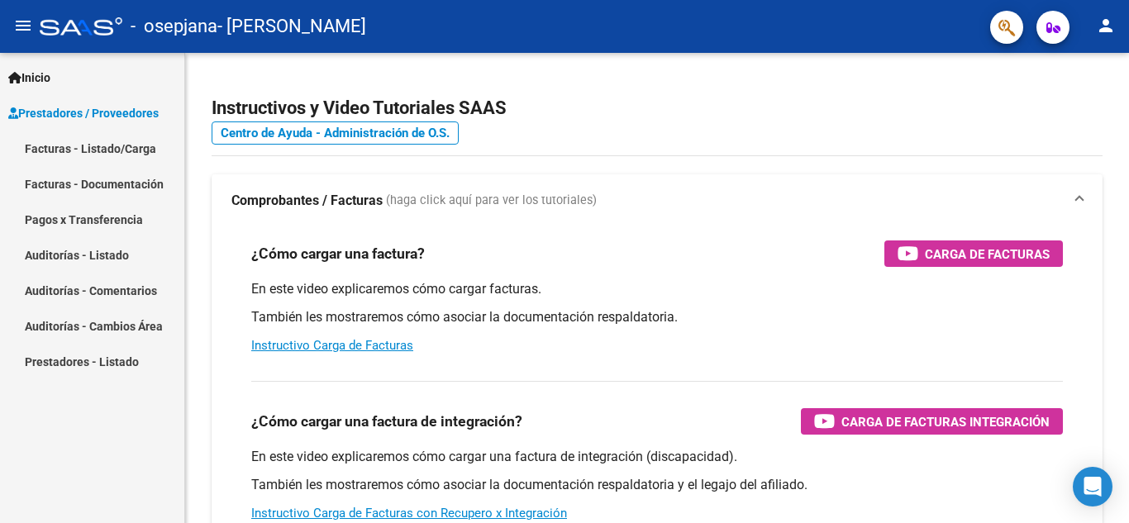
click at [148, 179] on link "Facturas - Documentación" at bounding box center [92, 184] width 184 height 36
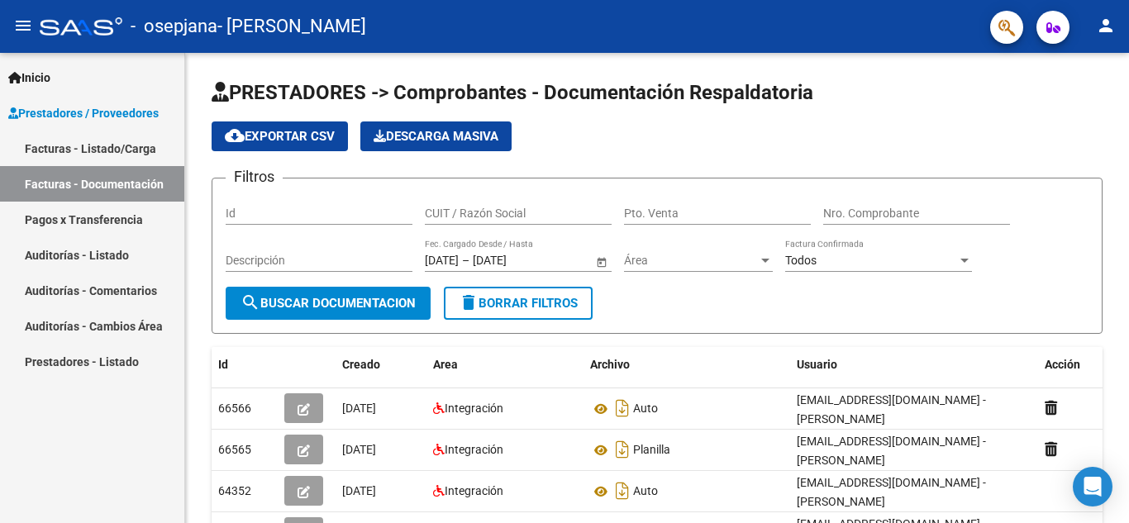
click at [131, 150] on link "Facturas - Listado/Carga" at bounding box center [92, 149] width 184 height 36
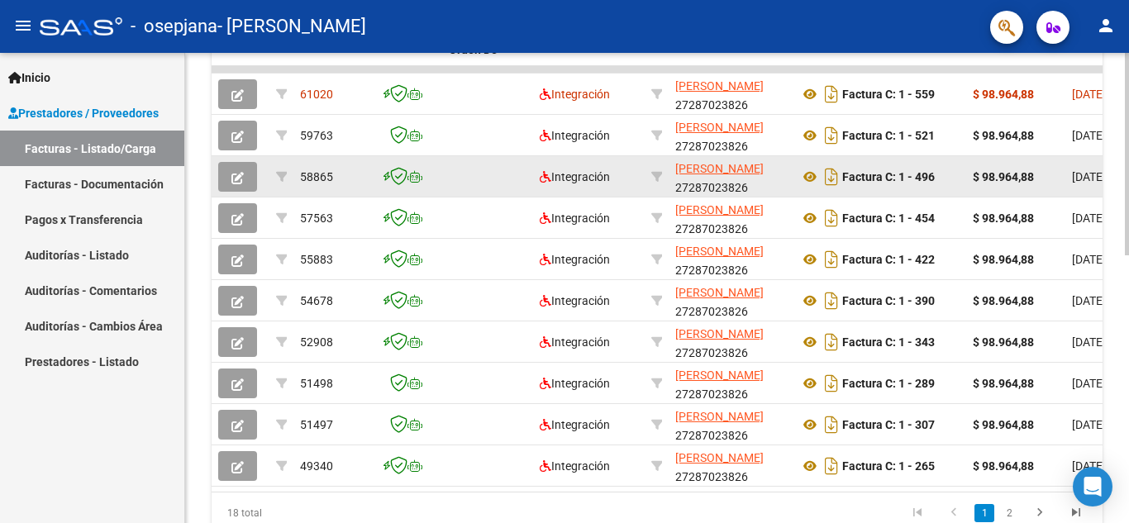
scroll to position [433, 0]
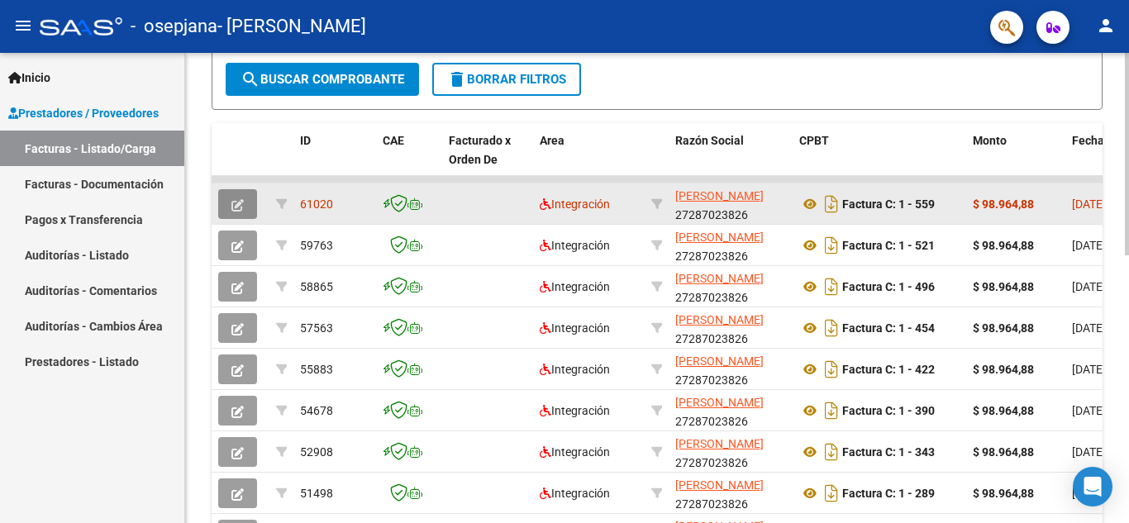
click at [232, 207] on icon "button" at bounding box center [238, 205] width 12 height 12
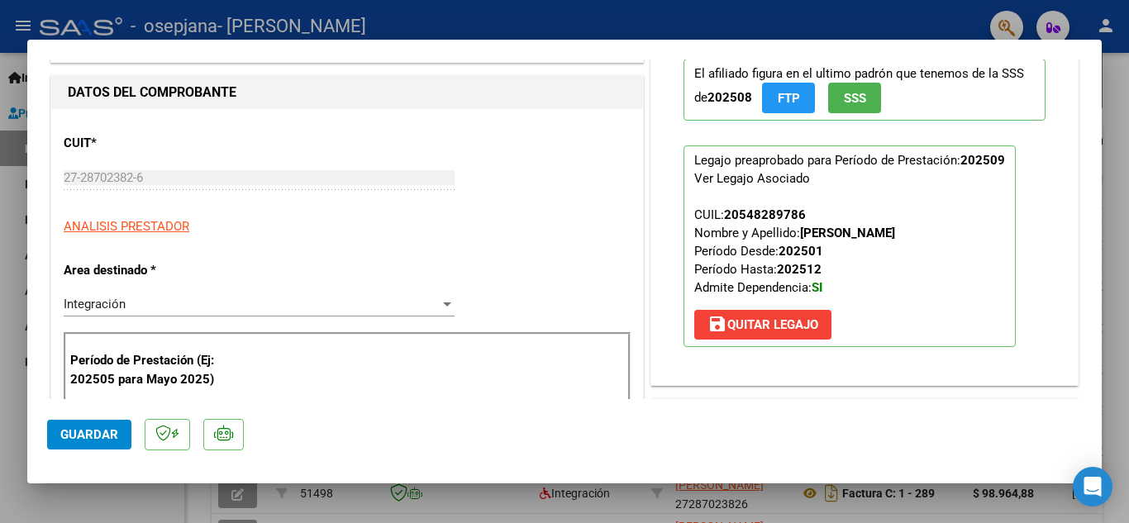
scroll to position [496, 0]
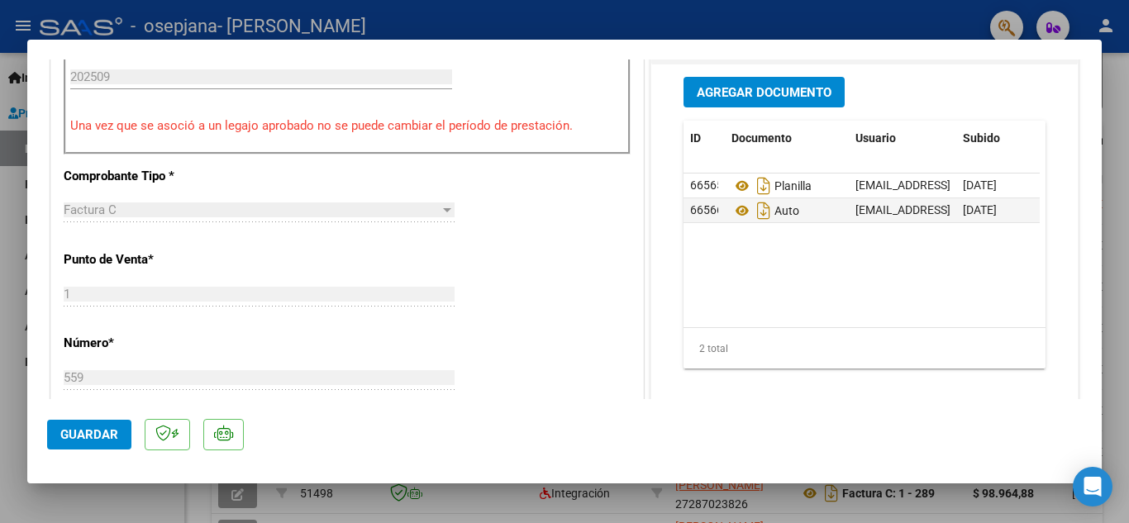
click at [783, 87] on span "Agregar Documento" at bounding box center [764, 92] width 135 height 15
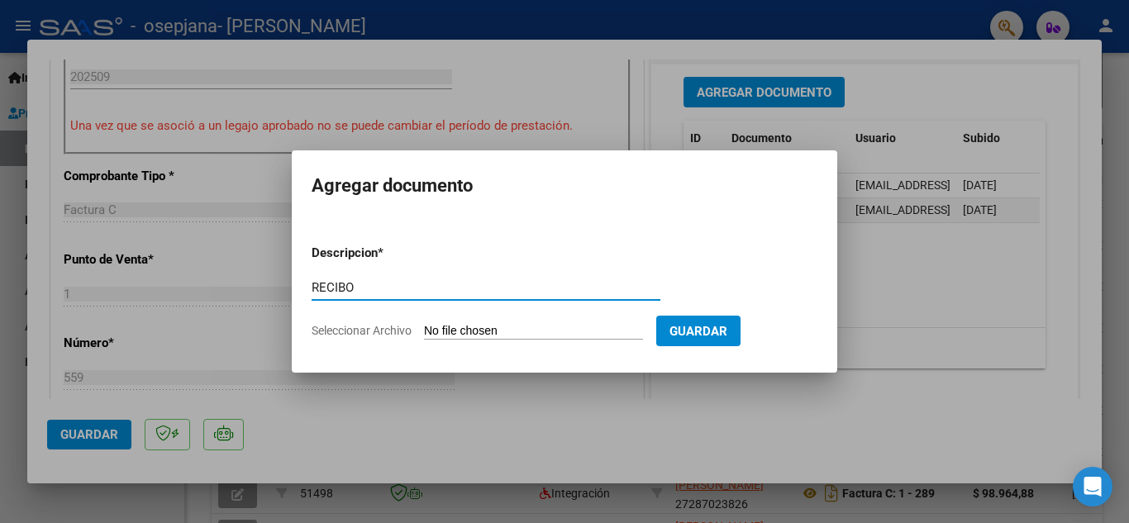
type input "RECIBO"
click at [494, 331] on input "Seleccionar Archivo" at bounding box center [533, 332] width 219 height 16
type input "C:\fakepath\Recibo Viano OSEPJANA FC C00001-454.jpeg"
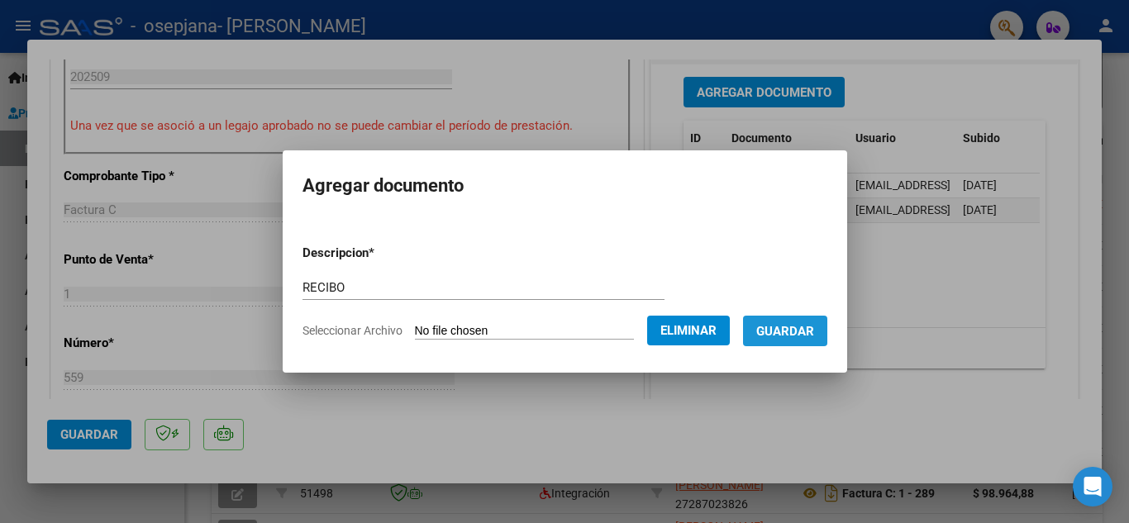
click at [802, 322] on button "Guardar" at bounding box center [785, 331] width 84 height 31
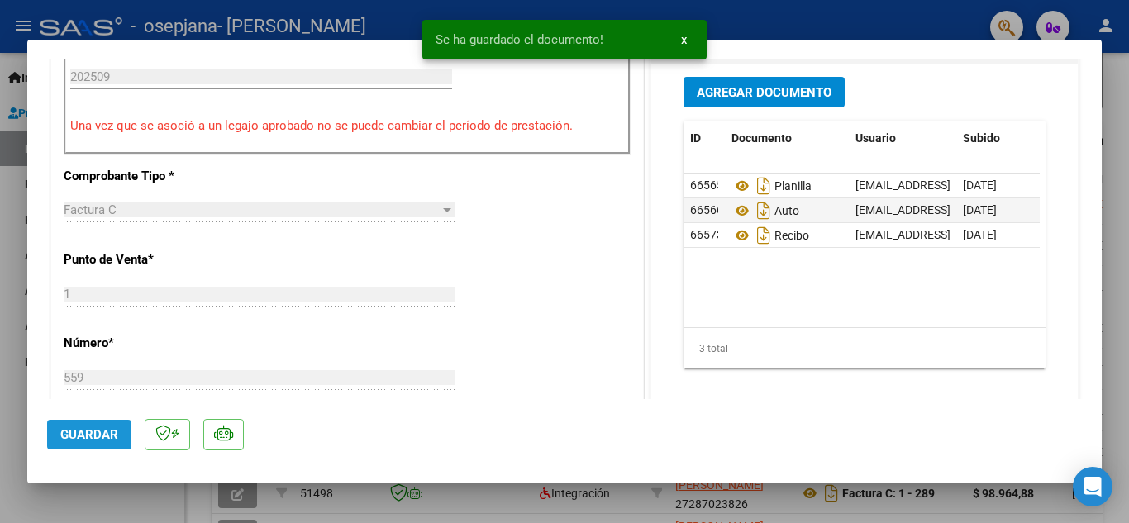
click at [88, 437] on span "Guardar" at bounding box center [89, 434] width 58 height 15
click at [15, 370] on div at bounding box center [564, 261] width 1129 height 523
type input "$ 0,00"
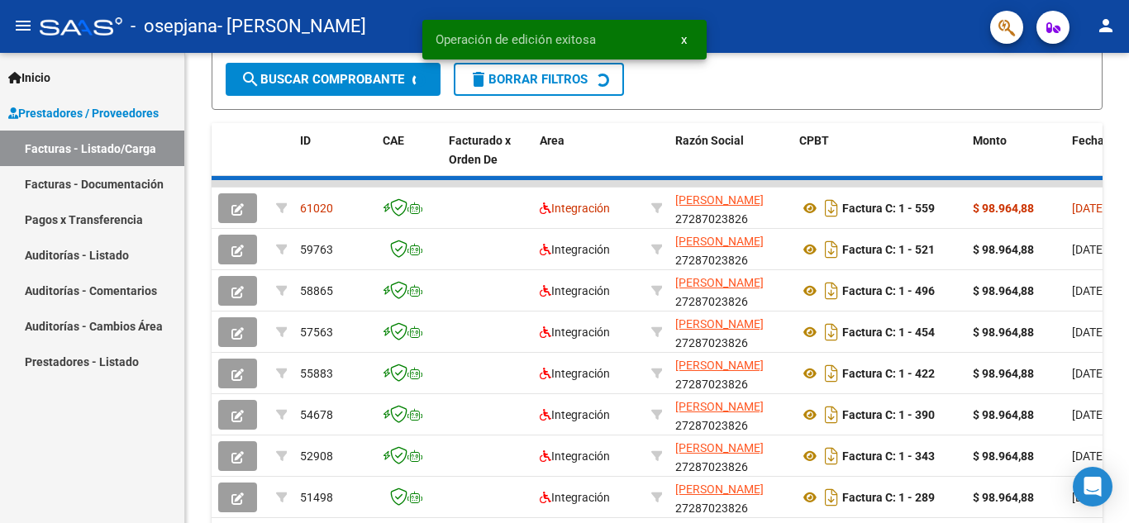
scroll to position [433, 0]
